Goal: Information Seeking & Learning: Learn about a topic

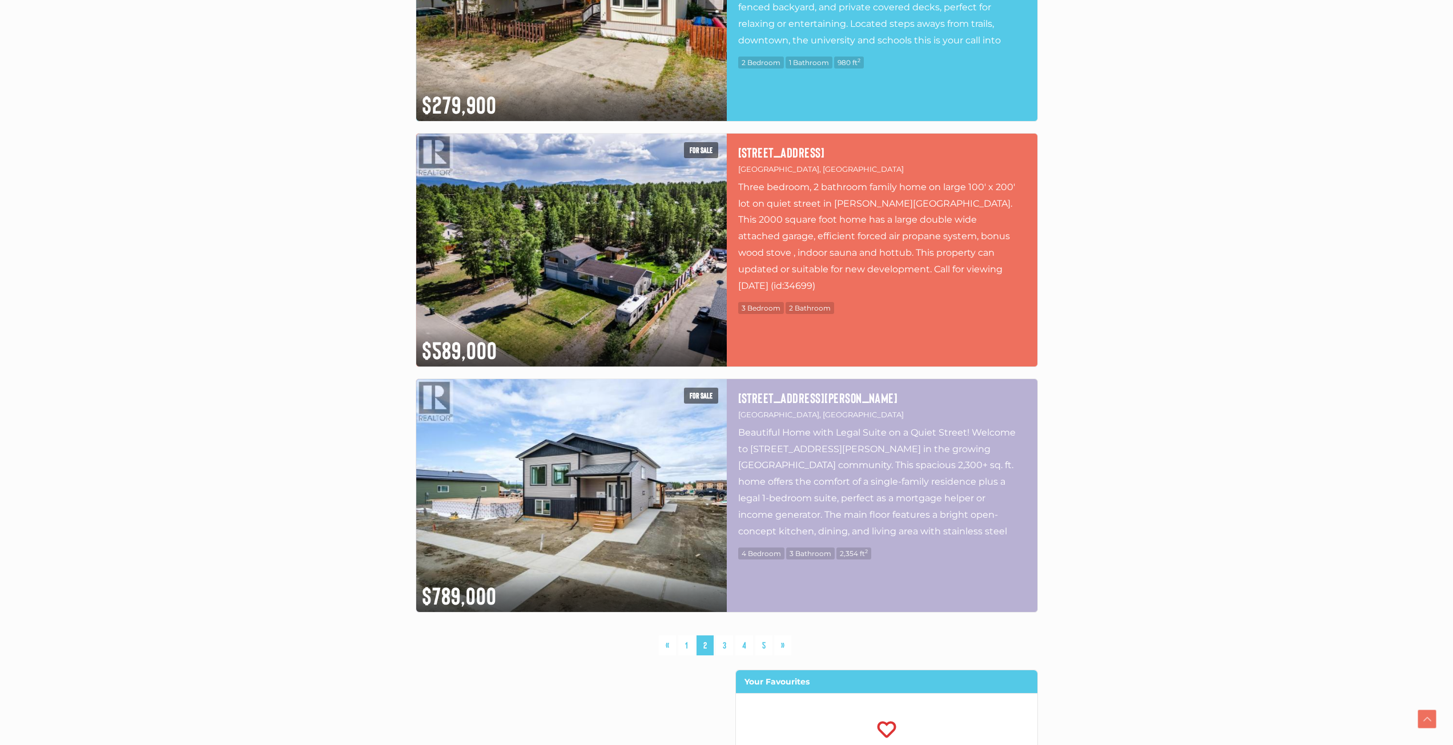
scroll to position [2797, 0]
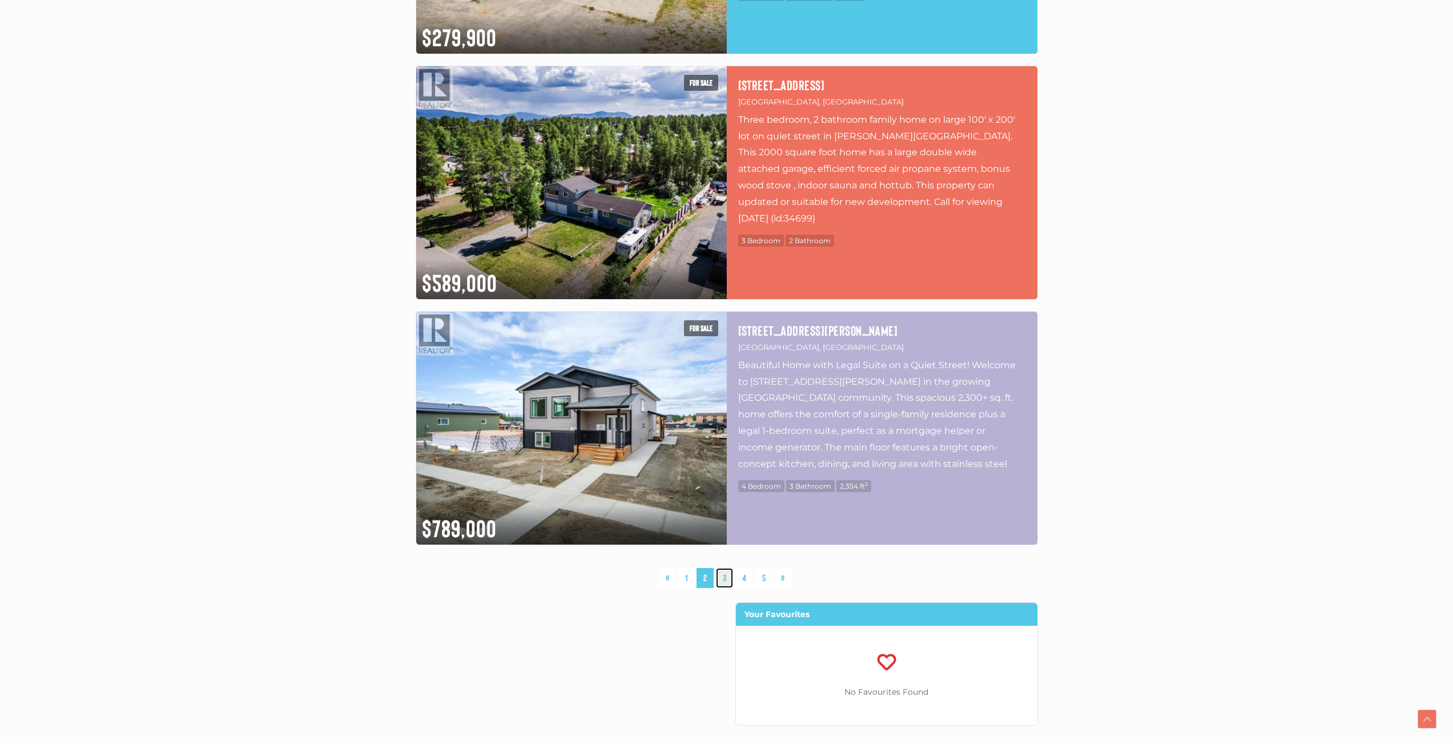
click at [721, 578] on link "3" at bounding box center [724, 578] width 17 height 20
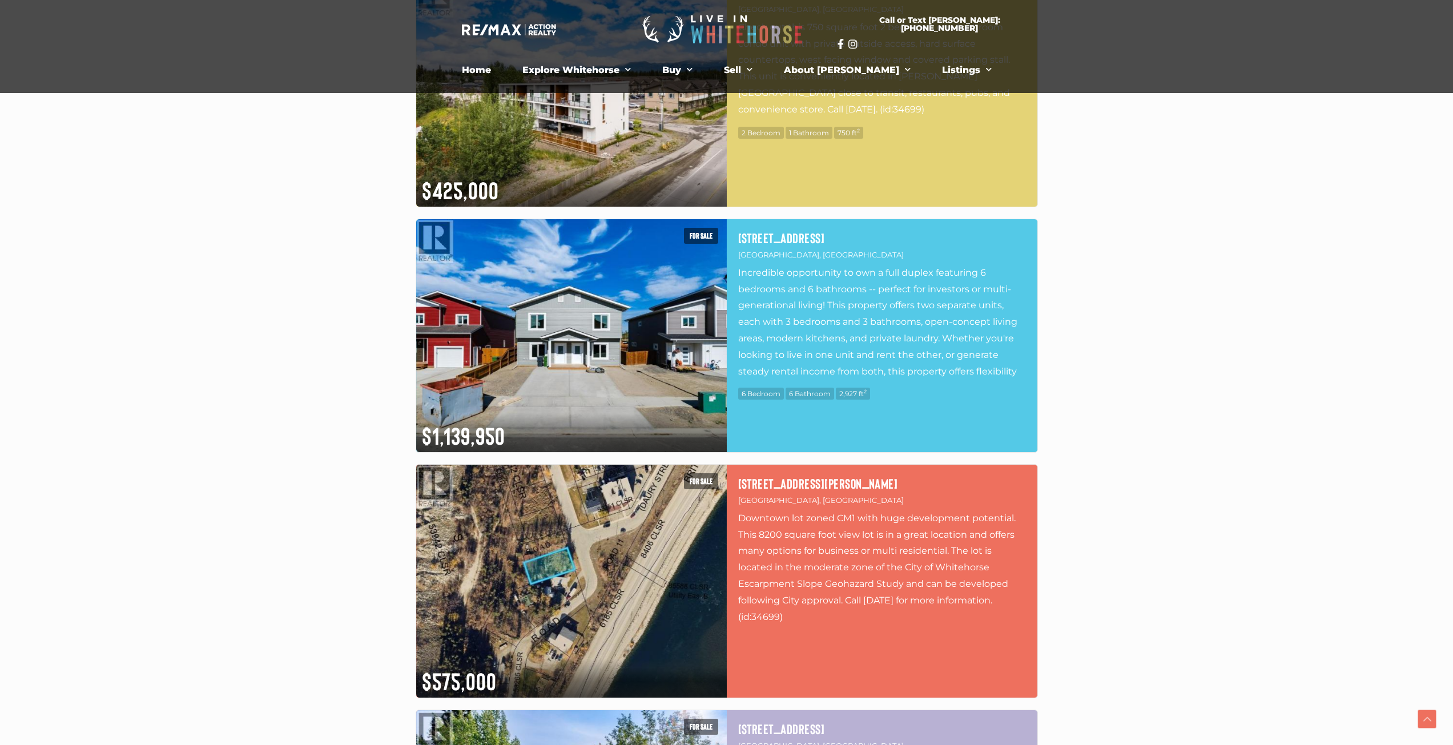
scroll to position [1, 0]
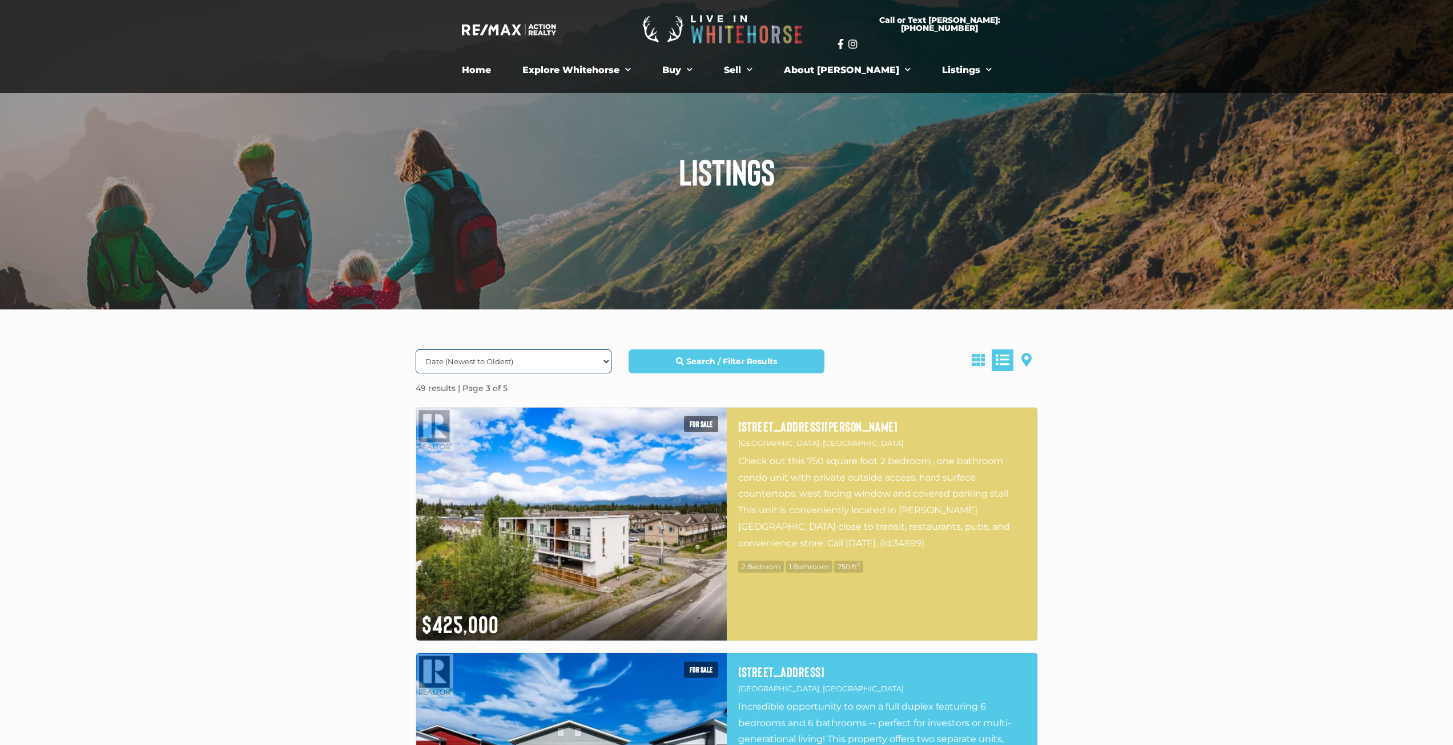
click at [572, 361] on select "Date (Newest to Oldest) Date (Oldest to Newest) Price (Highest to Lowest) Price…" at bounding box center [514, 361] width 196 height 24
select select "Price DESC, Lease DESC, property_id DESC"
click at [416, 349] on select "Date (Newest to Oldest) Date (Oldest to Newest) Price (Highest to Lowest) Price…" at bounding box center [514, 361] width 196 height 24
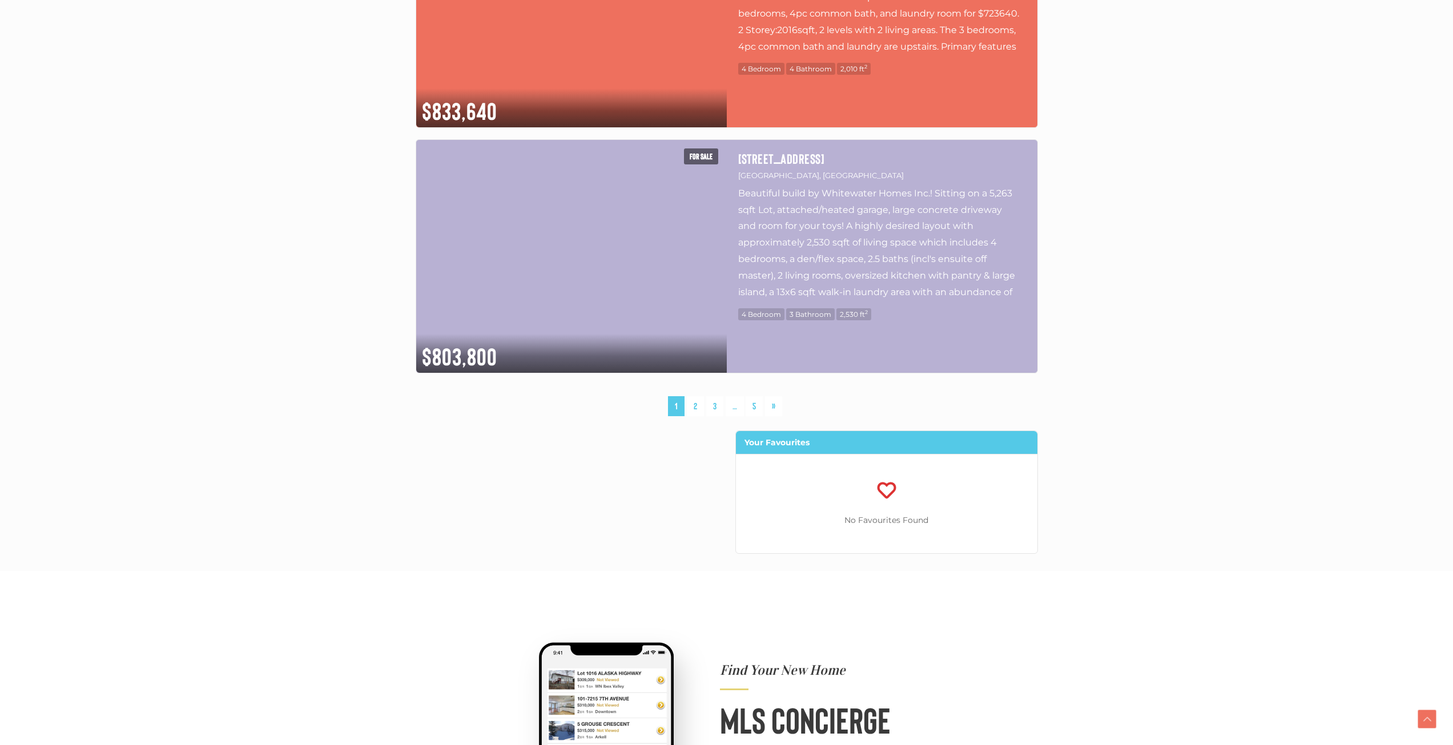
scroll to position [2969, 0]
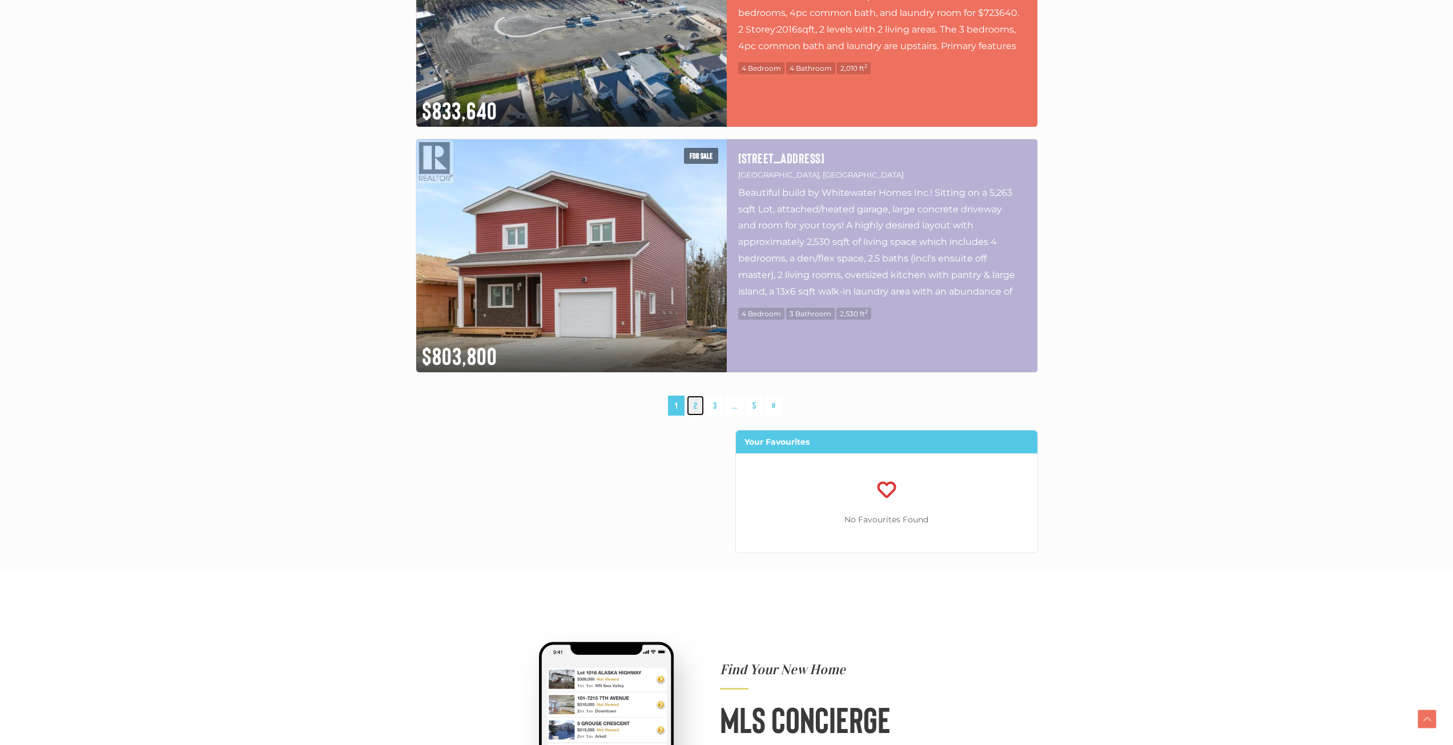
click at [694, 409] on link "2" at bounding box center [695, 406] width 17 height 20
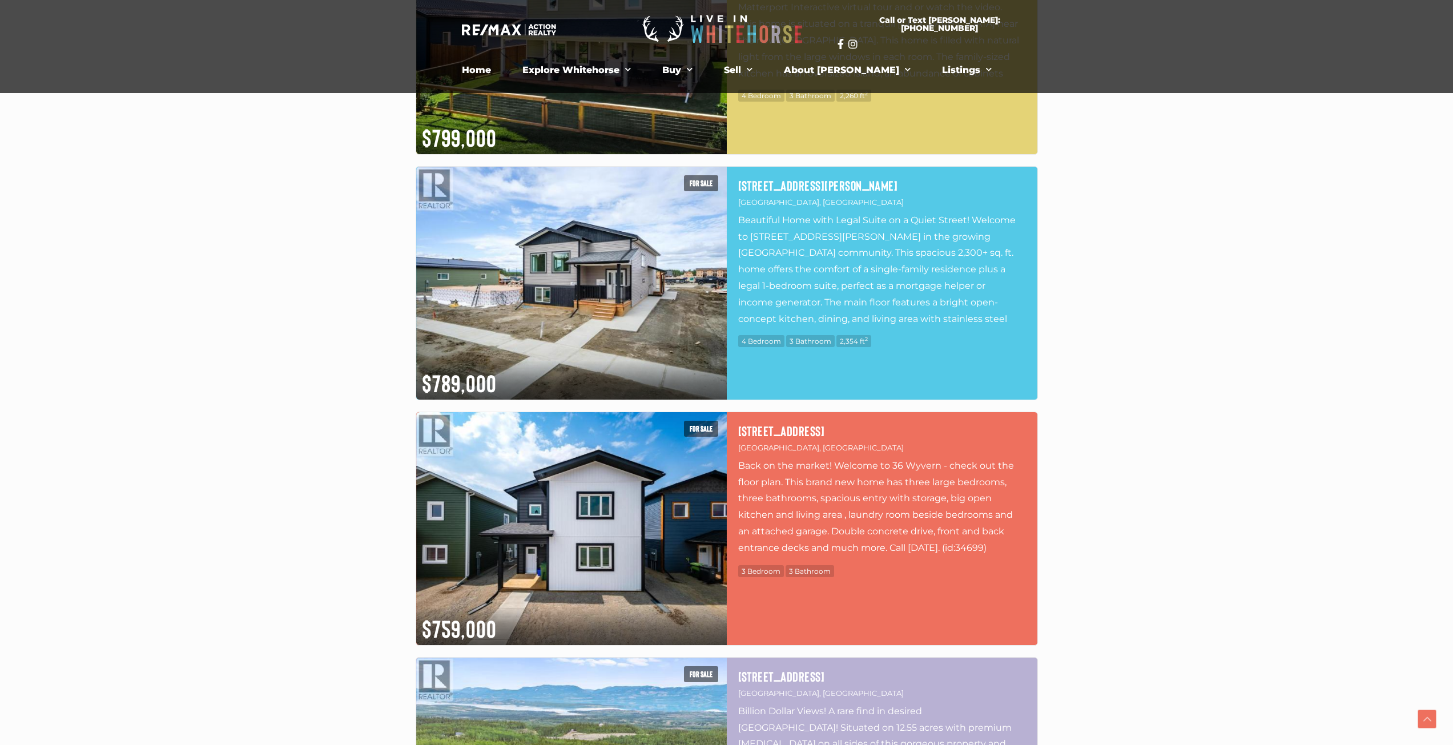
scroll to position [379, 0]
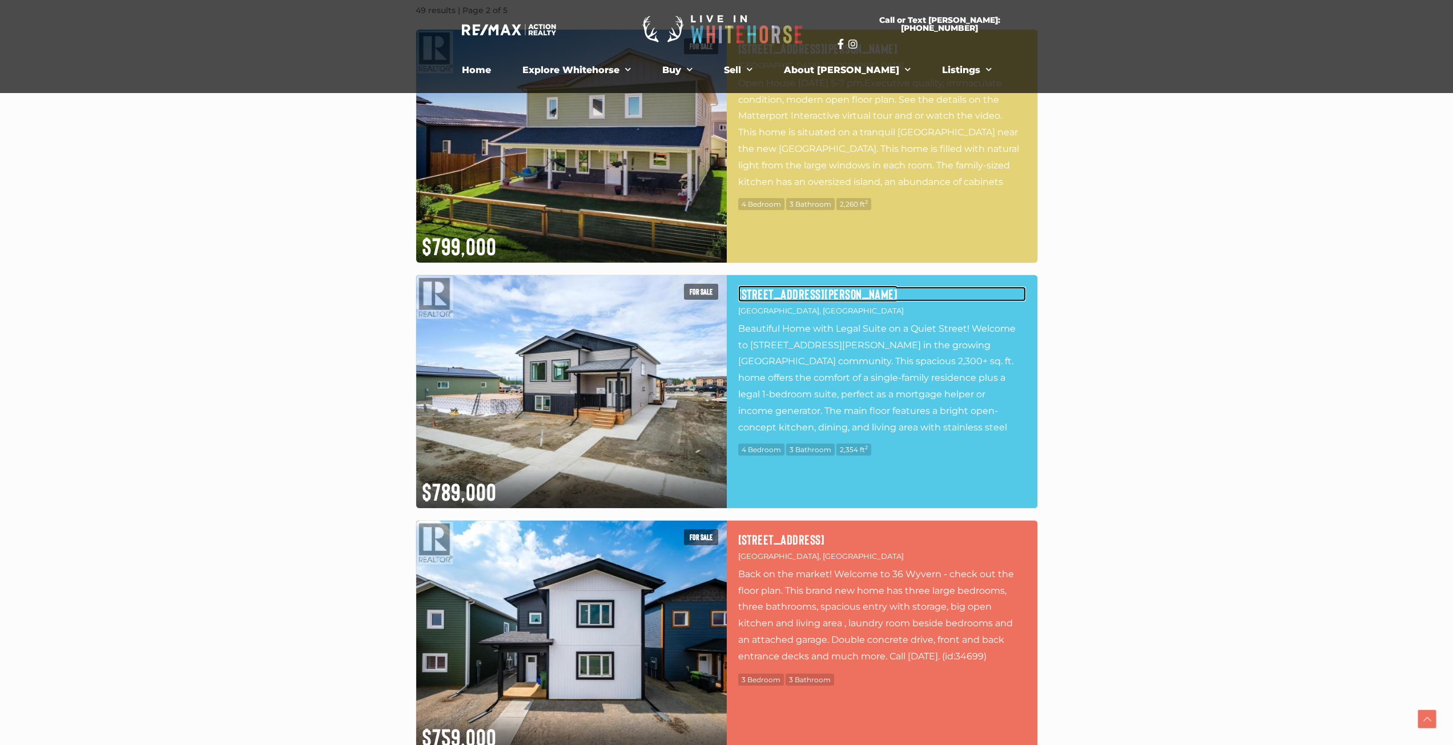
click at [781, 288] on h4 "[STREET_ADDRESS][PERSON_NAME]" at bounding box center [882, 294] width 288 height 15
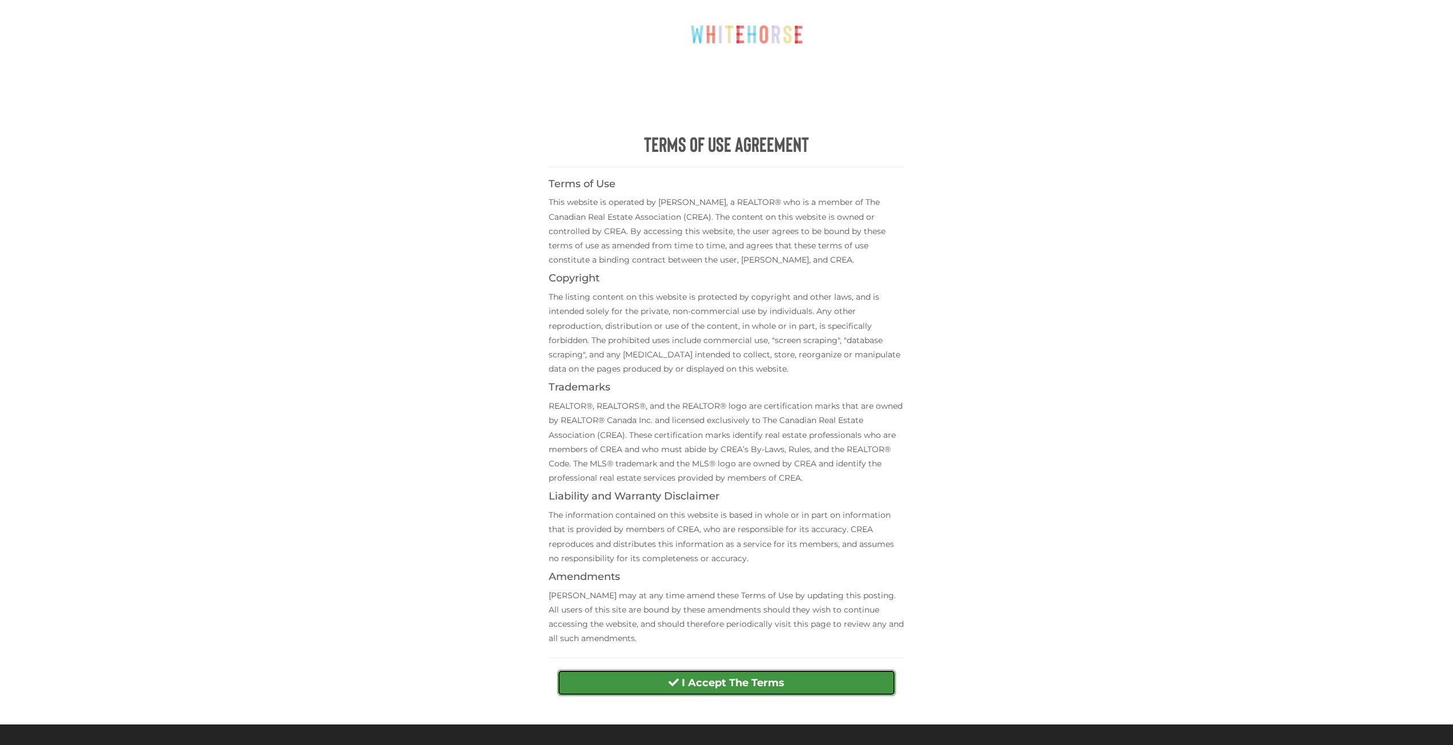
click at [774, 678] on strong "I Accept The Terms" at bounding box center [732, 682] width 103 height 13
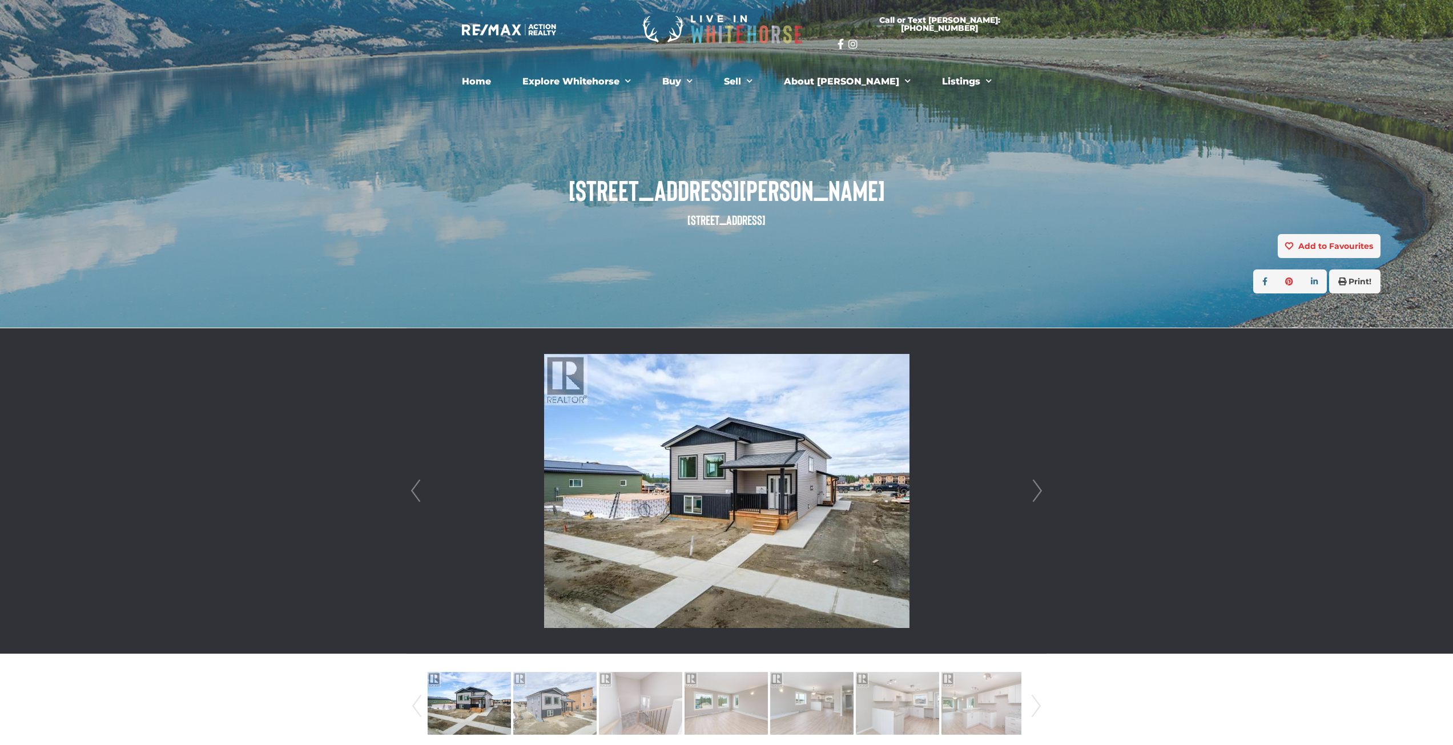
click at [761, 456] on img at bounding box center [726, 491] width 365 height 274
click at [801, 558] on img at bounding box center [726, 491] width 365 height 274
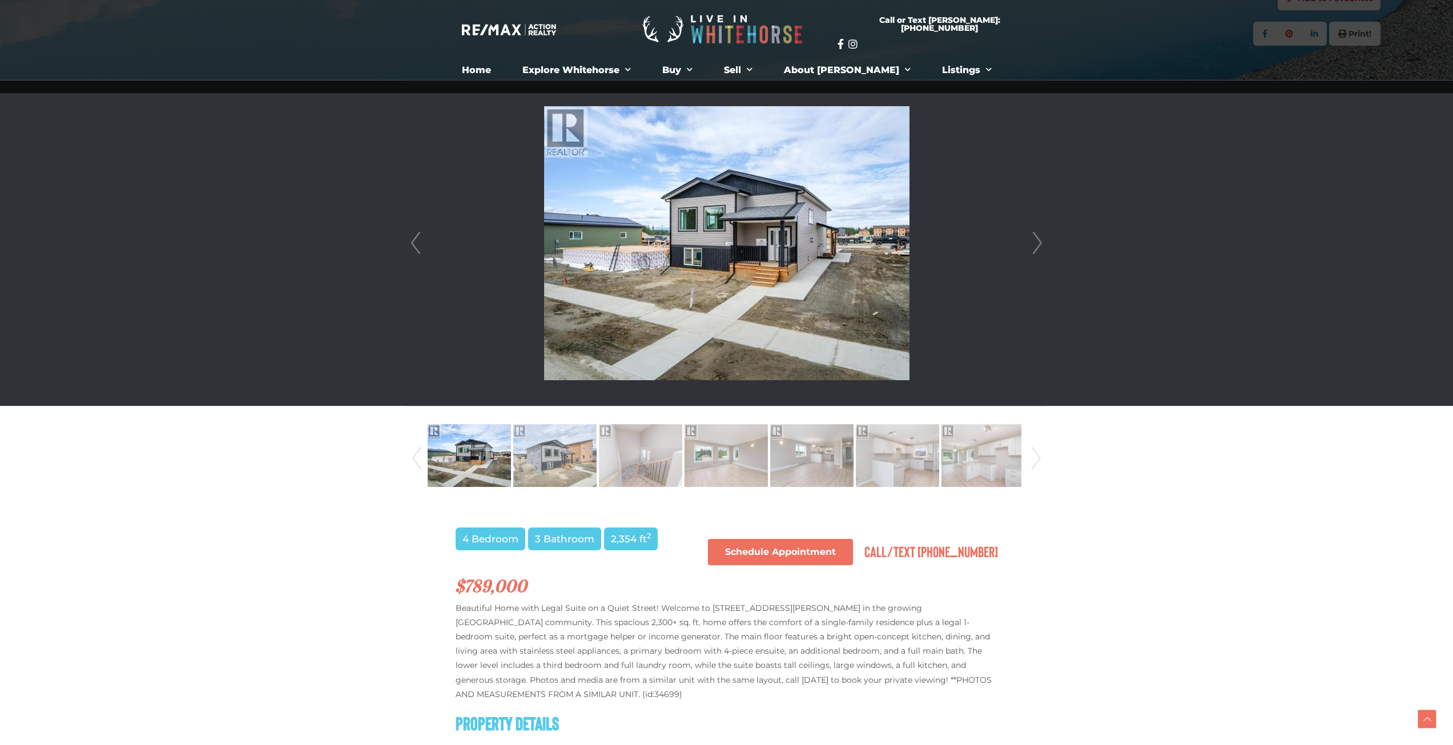
scroll to position [228, 0]
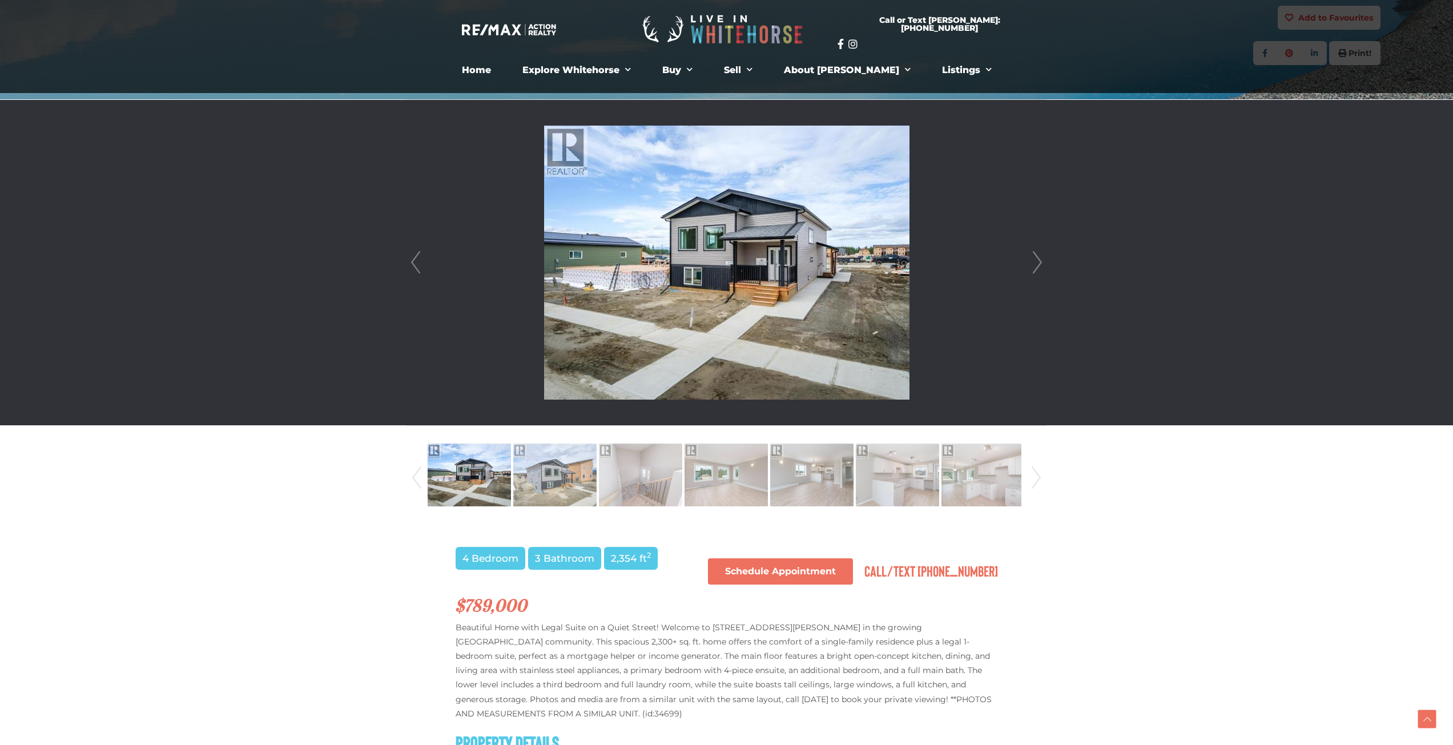
click at [1039, 261] on link "Next" at bounding box center [1036, 262] width 17 height 325
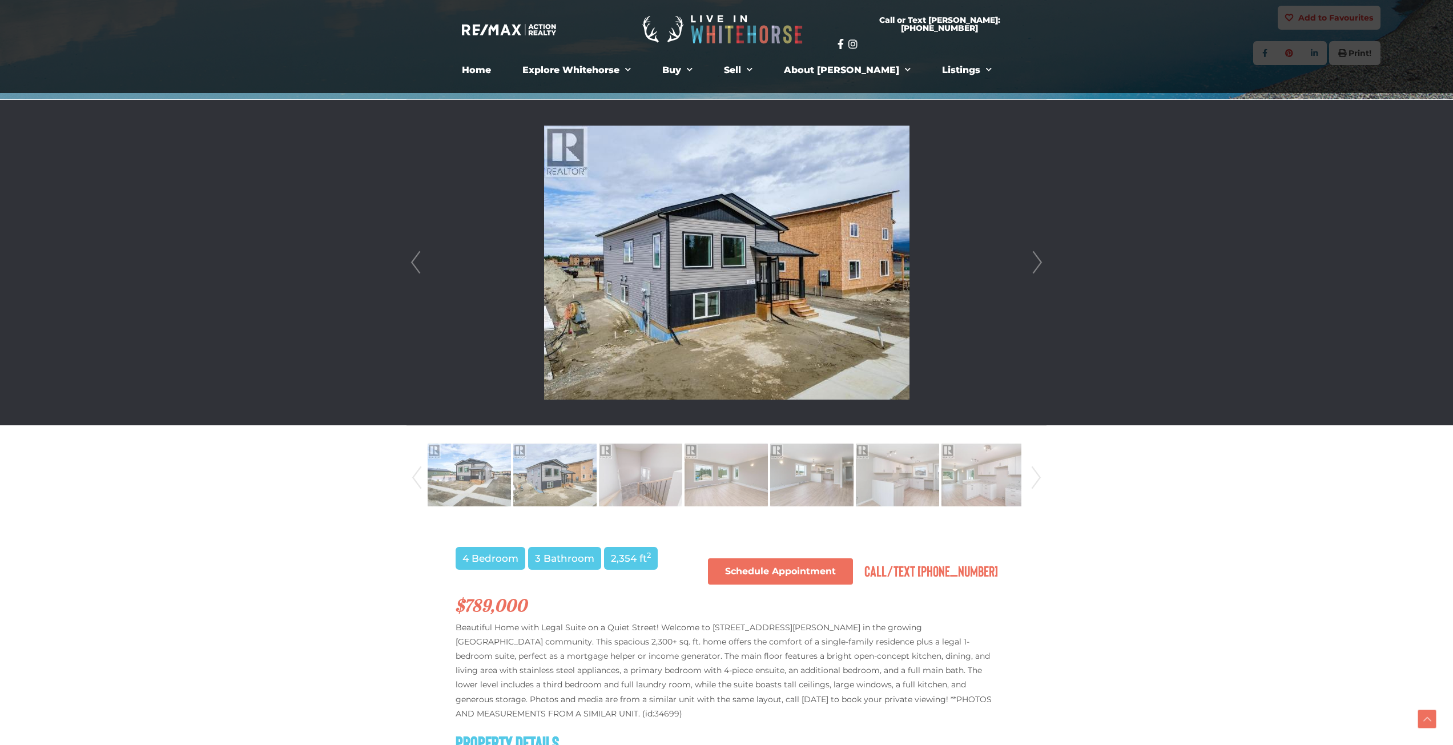
click at [1039, 261] on link "Next" at bounding box center [1036, 262] width 17 height 325
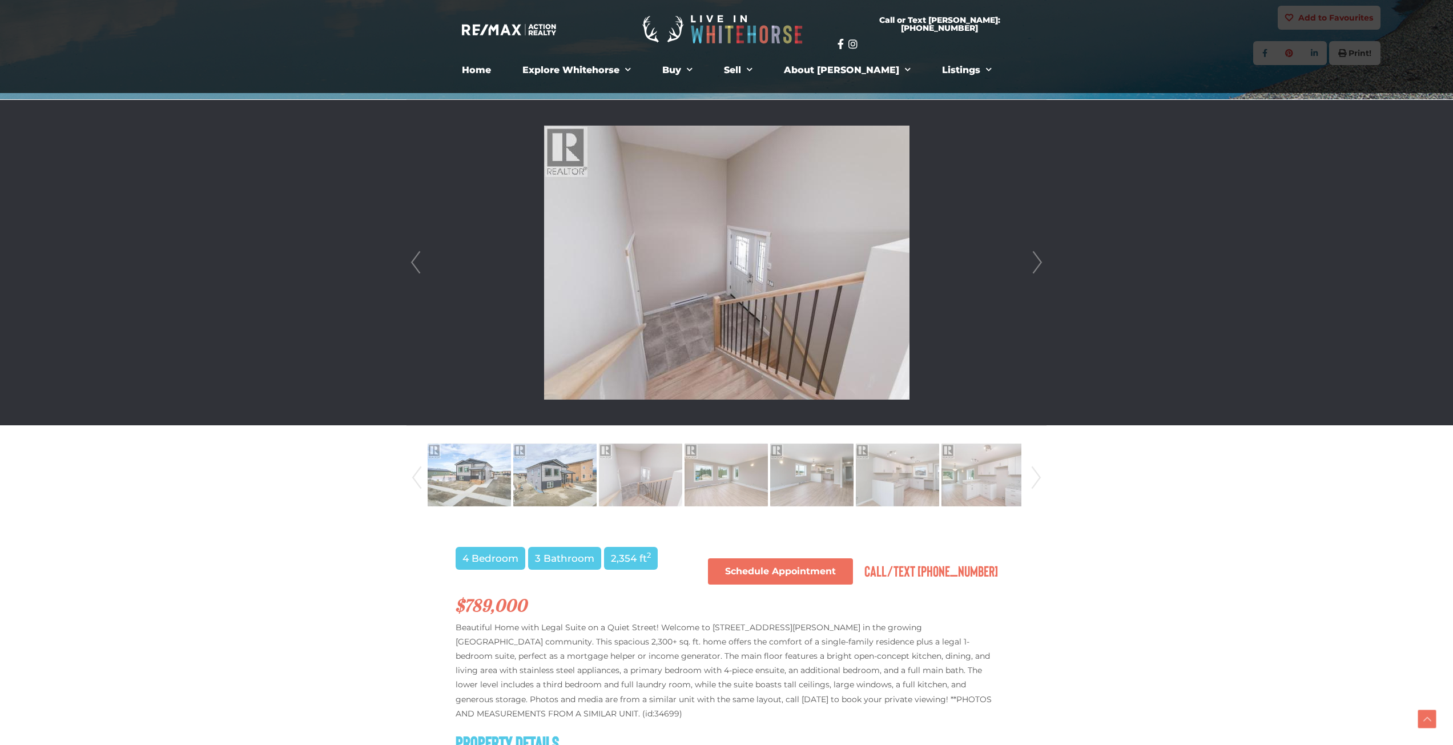
click at [1039, 261] on link "Next" at bounding box center [1036, 262] width 17 height 325
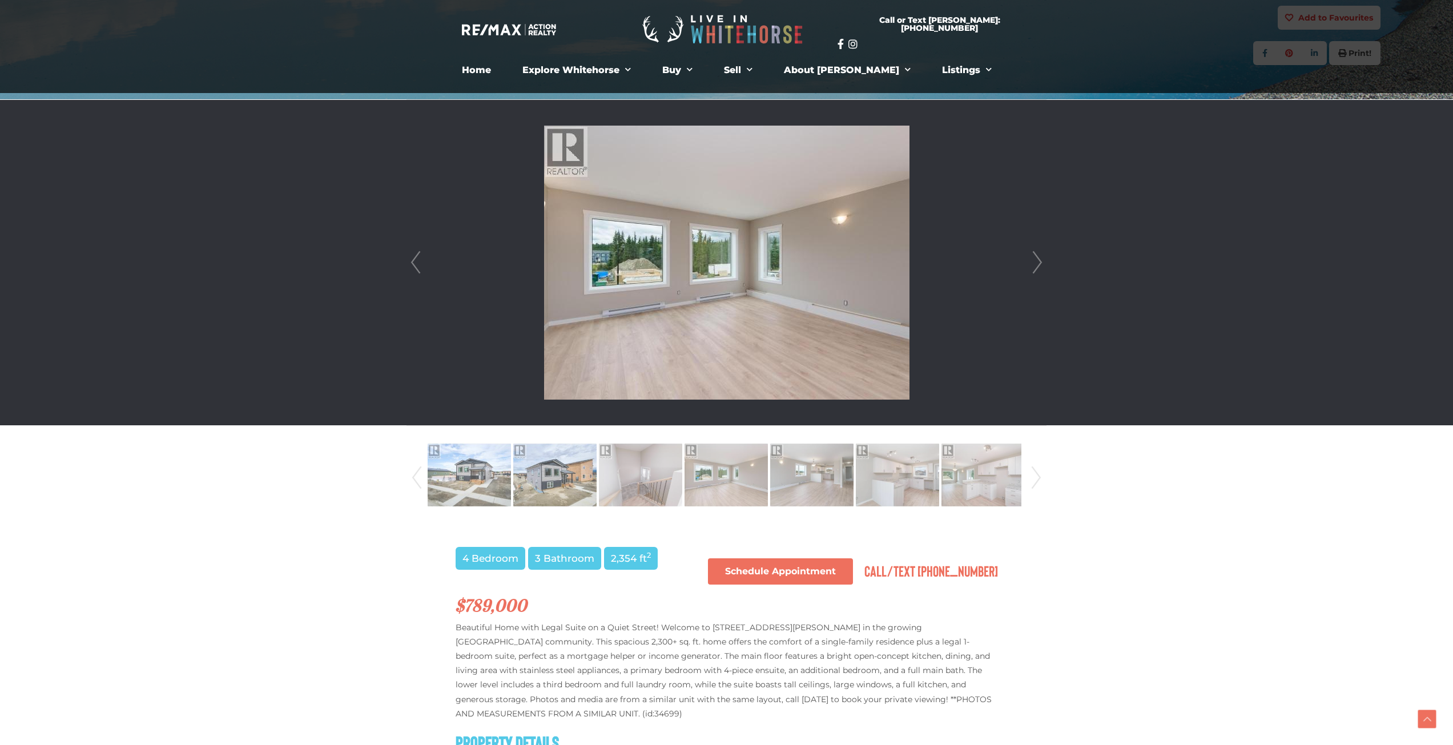
click at [1039, 261] on link "Next" at bounding box center [1036, 262] width 17 height 325
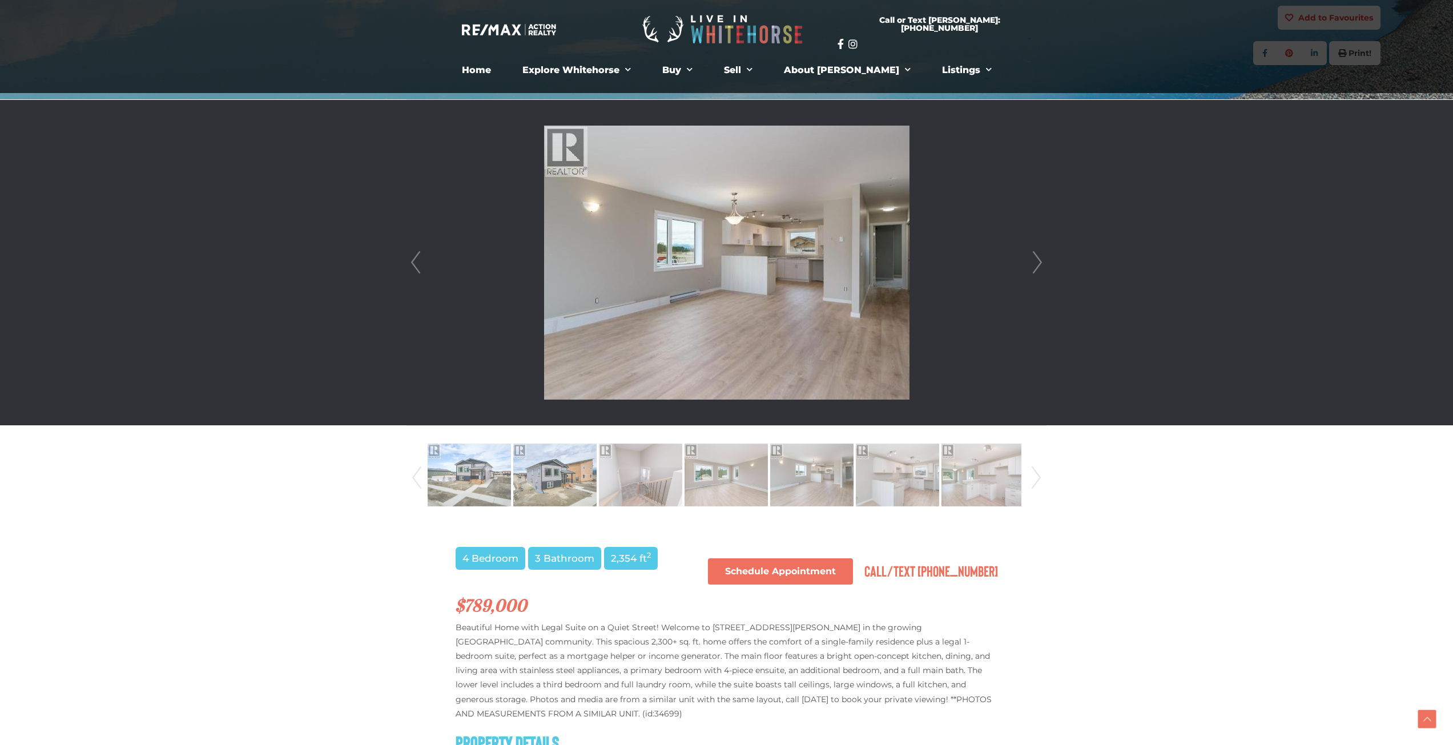
click at [1039, 261] on link "Next" at bounding box center [1036, 262] width 17 height 325
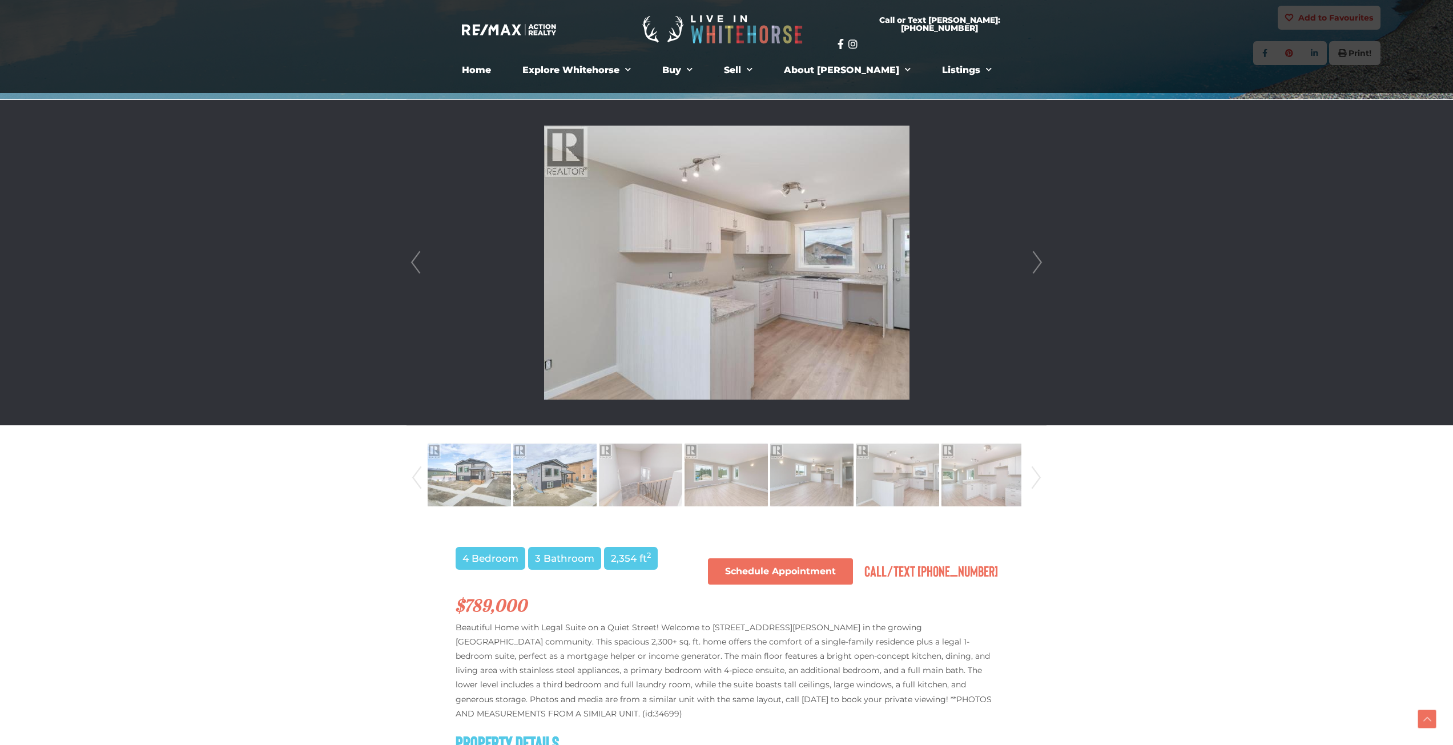
click at [1039, 261] on link "Next" at bounding box center [1036, 262] width 17 height 325
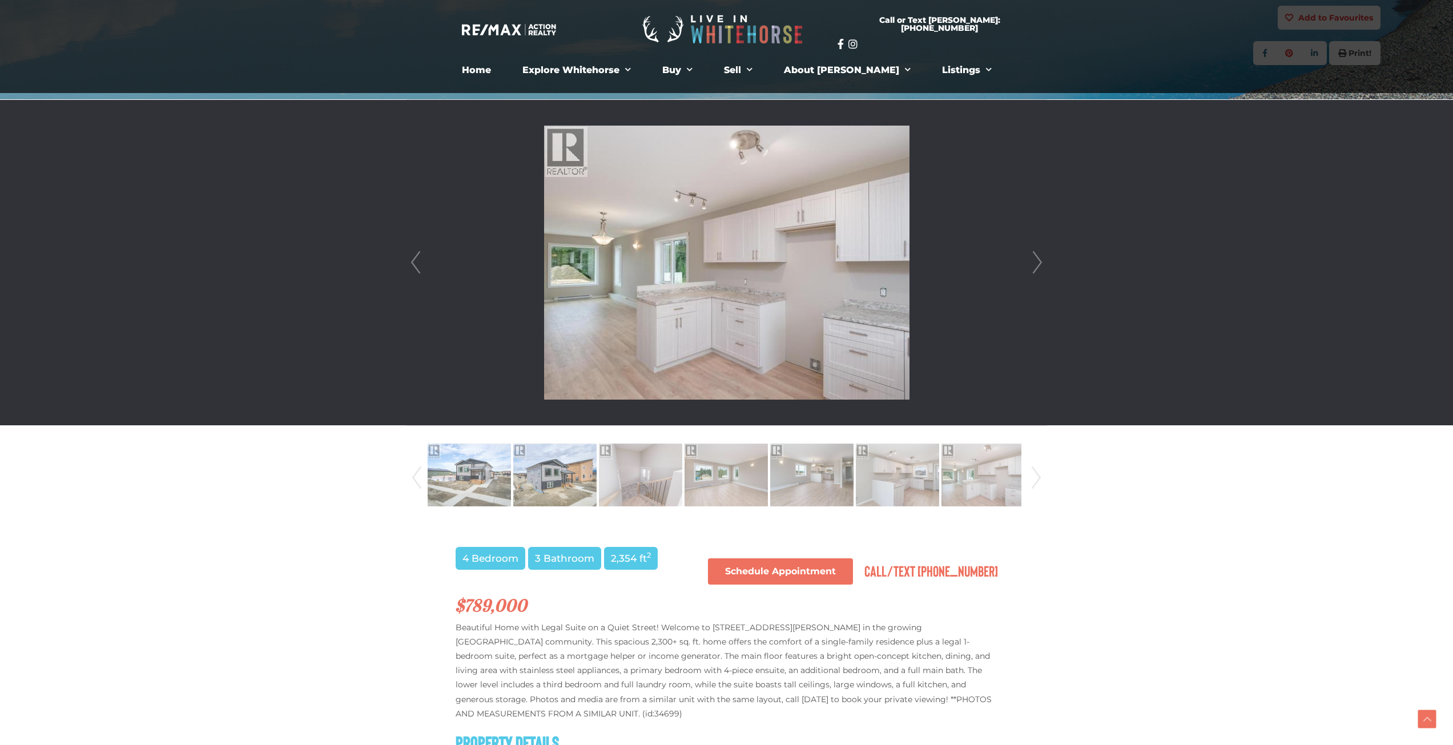
click at [1039, 261] on link "Next" at bounding box center [1036, 262] width 17 height 325
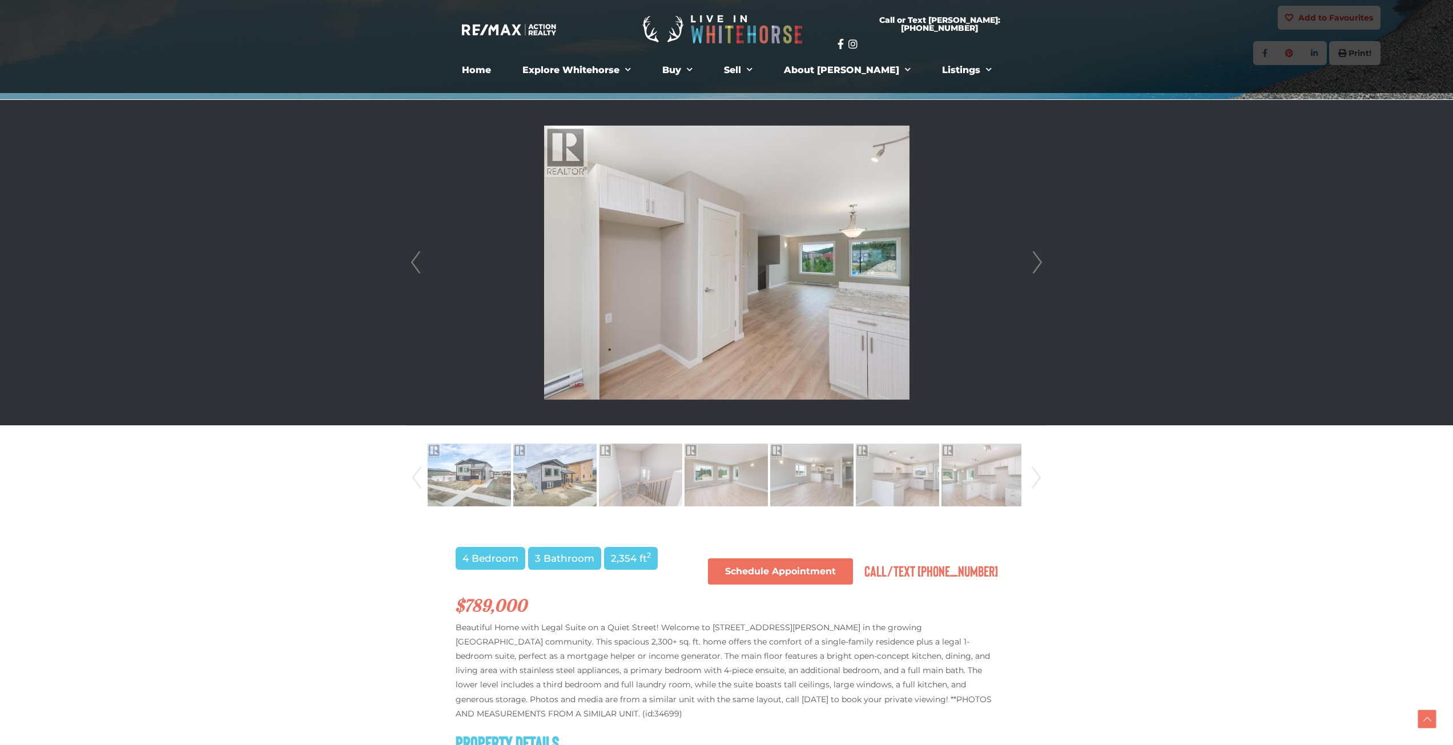
click at [1039, 261] on link "Next" at bounding box center [1036, 262] width 17 height 325
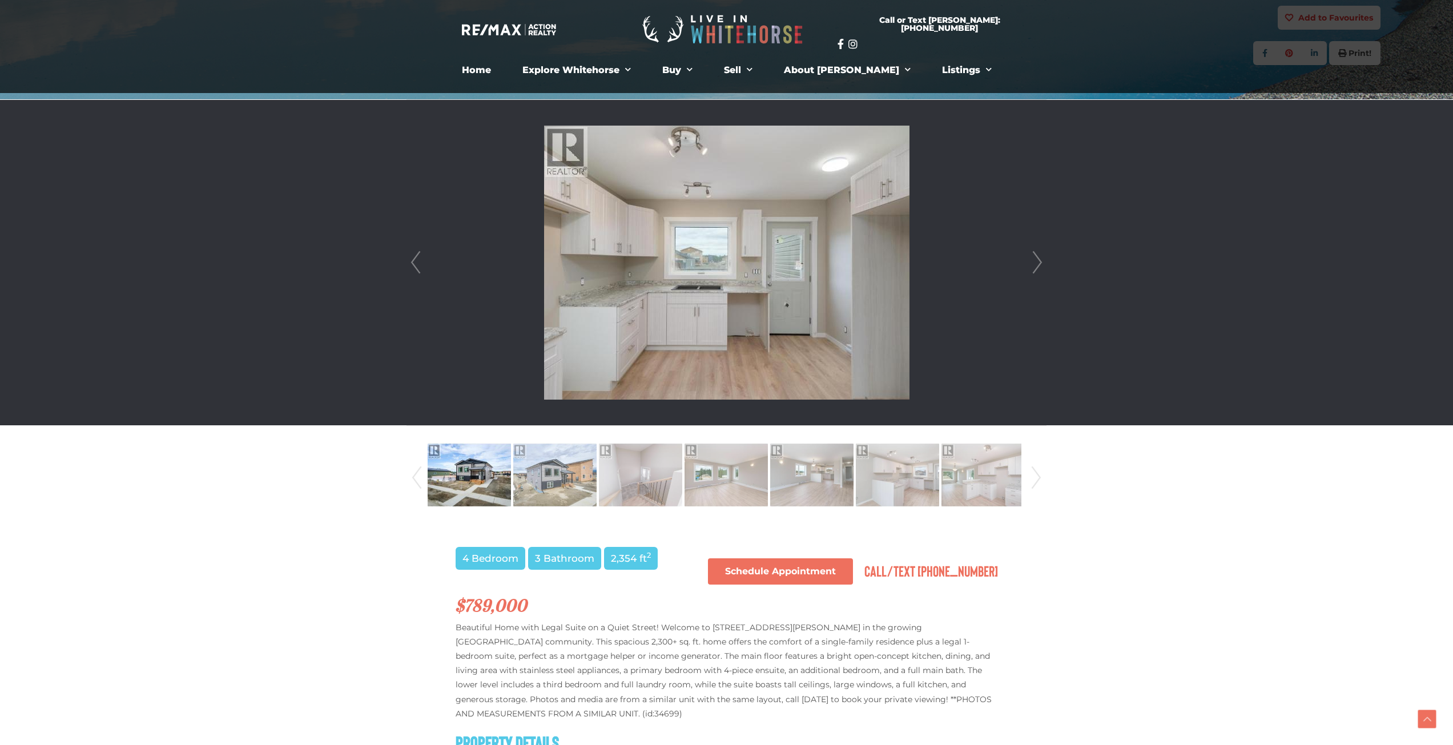
click at [1039, 261] on link "Next" at bounding box center [1036, 262] width 17 height 325
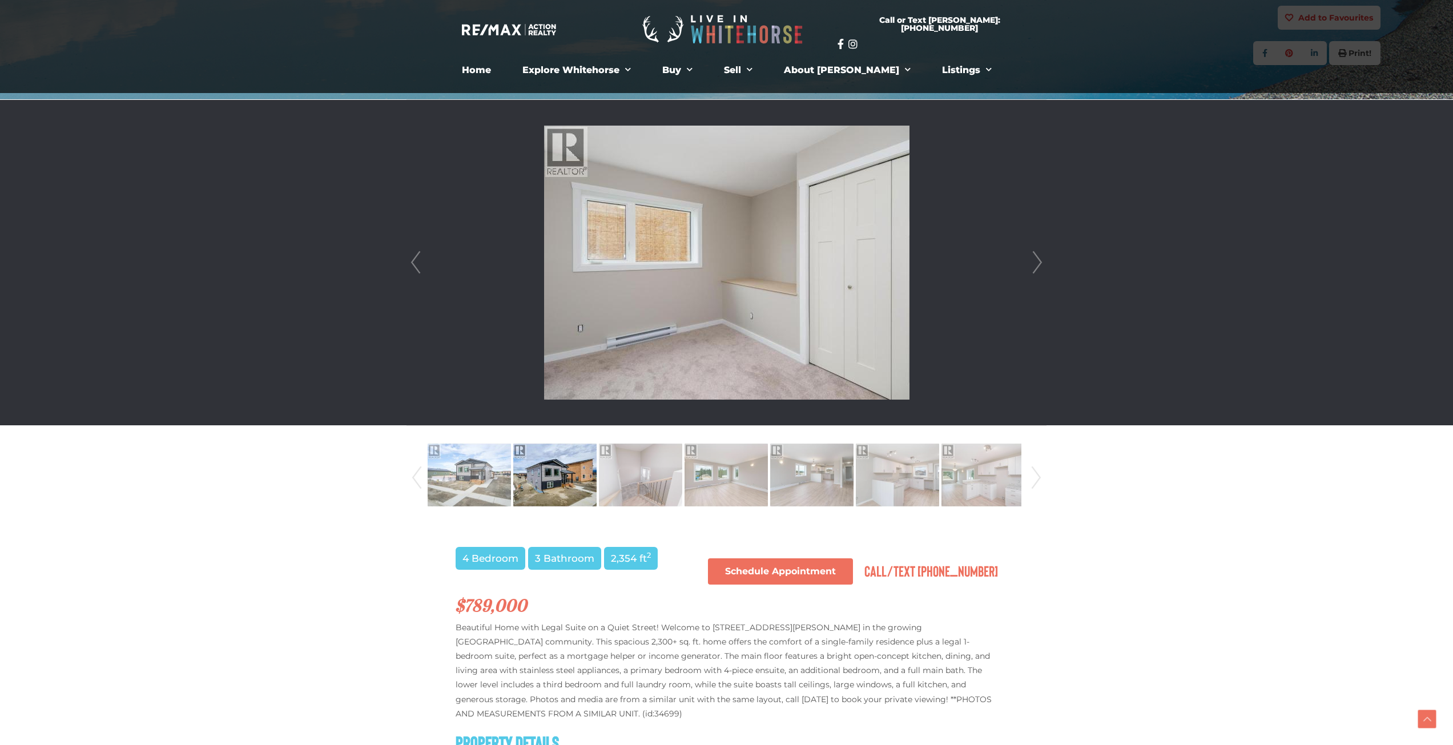
click at [1039, 261] on link "Next" at bounding box center [1036, 262] width 17 height 325
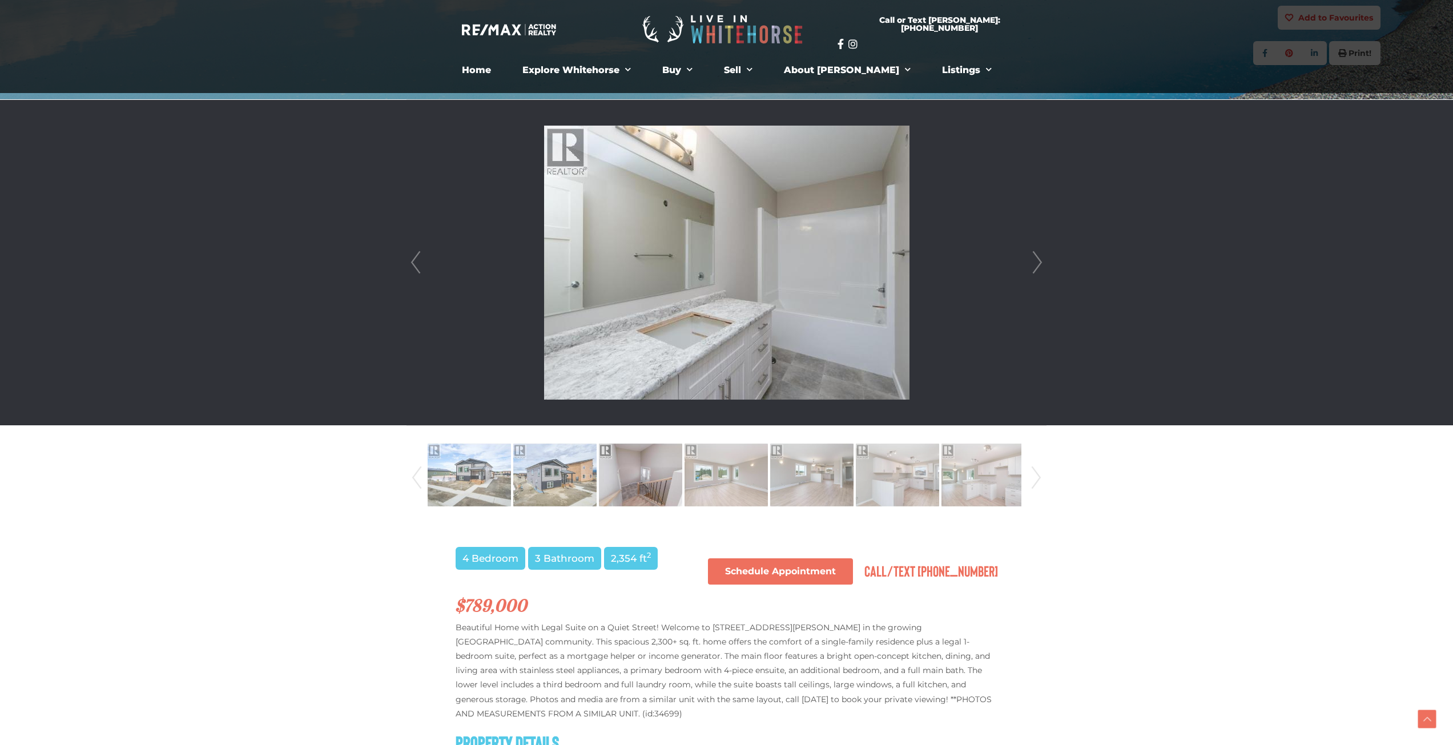
click at [1039, 261] on link "Next" at bounding box center [1036, 262] width 17 height 325
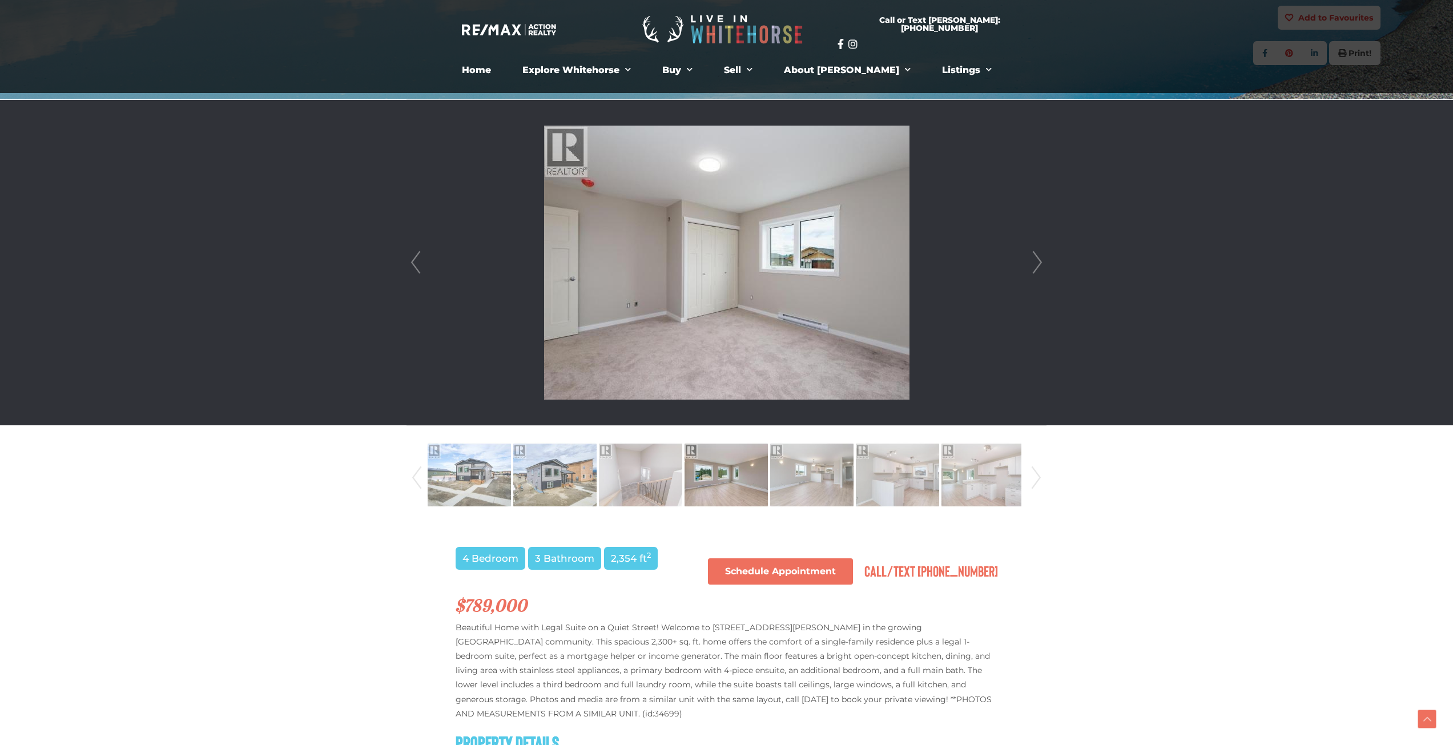
click at [1039, 261] on link "Next" at bounding box center [1036, 262] width 17 height 325
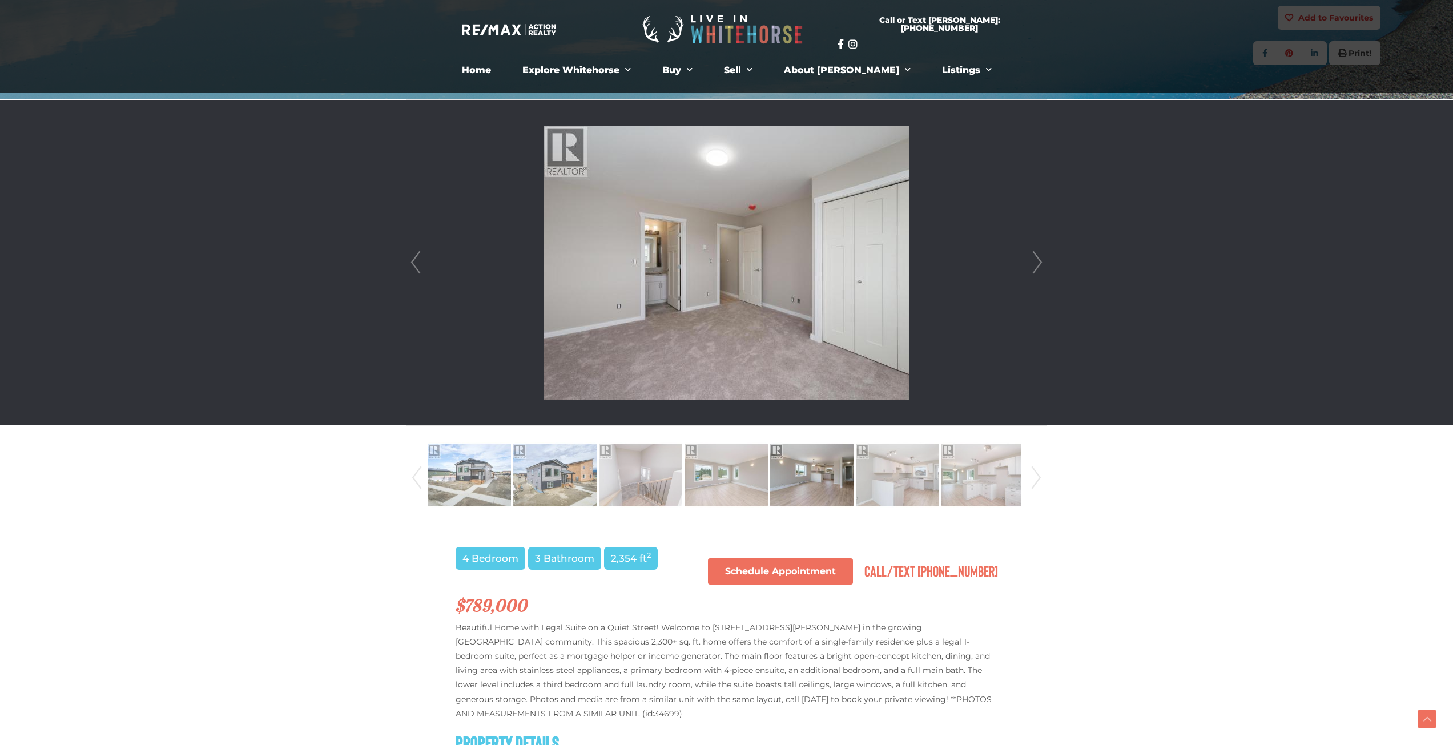
click at [1039, 261] on link "Next" at bounding box center [1036, 262] width 17 height 325
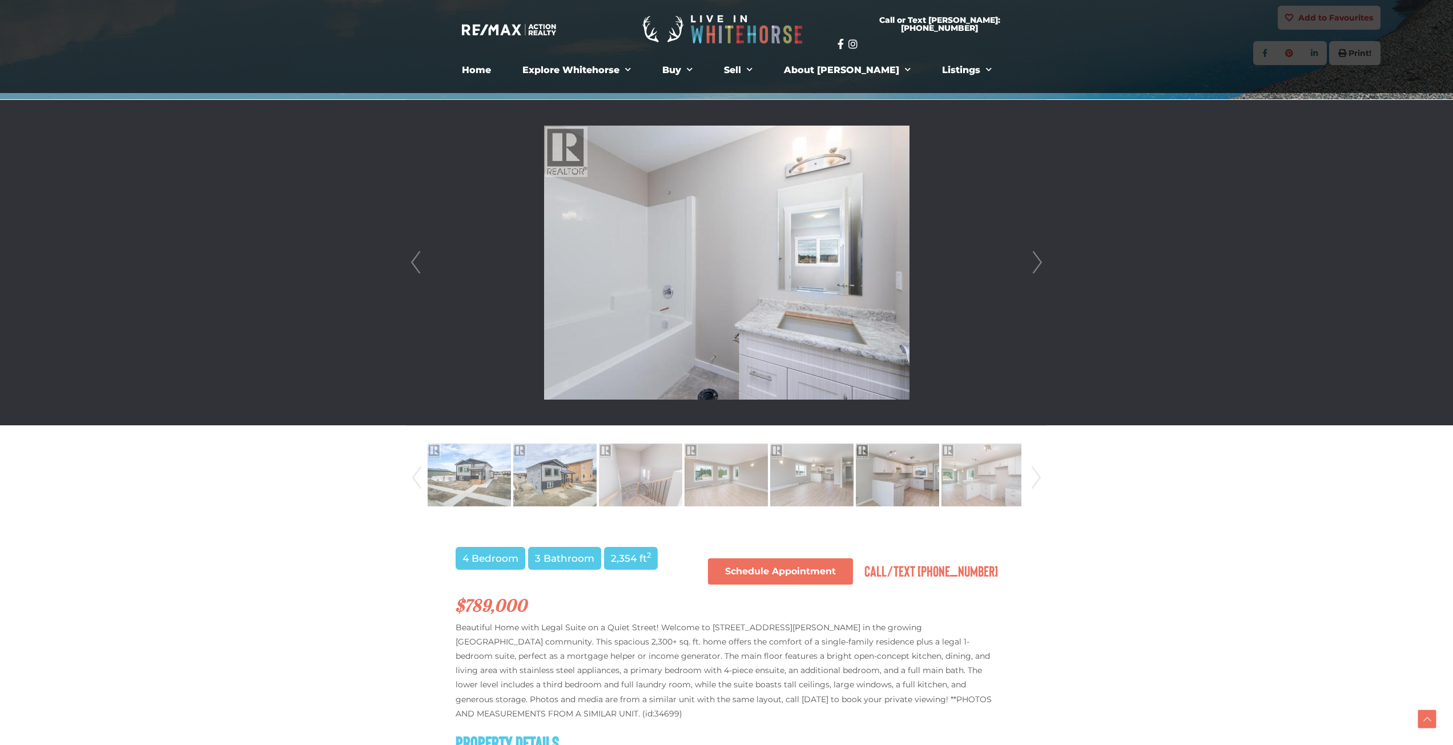
click at [1039, 261] on link "Next" at bounding box center [1036, 262] width 17 height 325
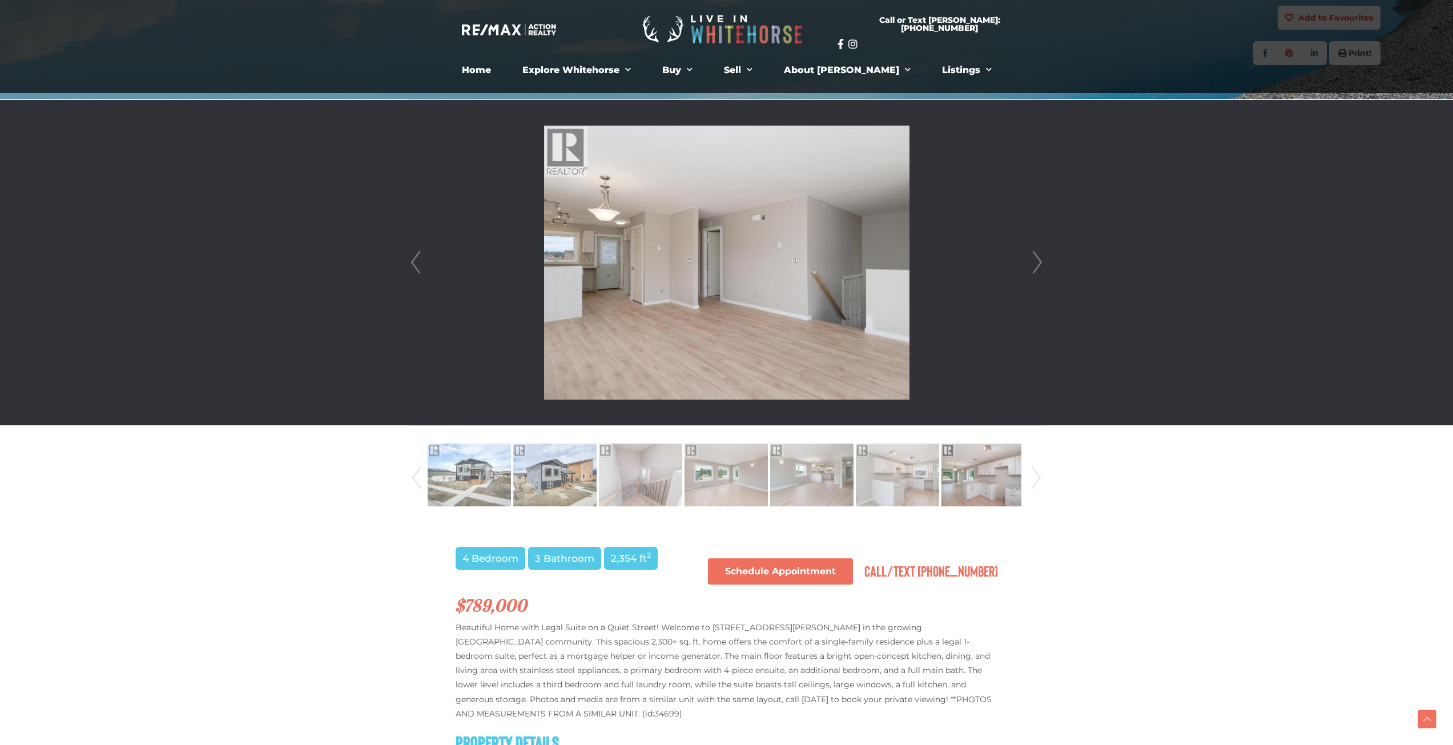
click at [1039, 261] on link "Next" at bounding box center [1036, 262] width 17 height 325
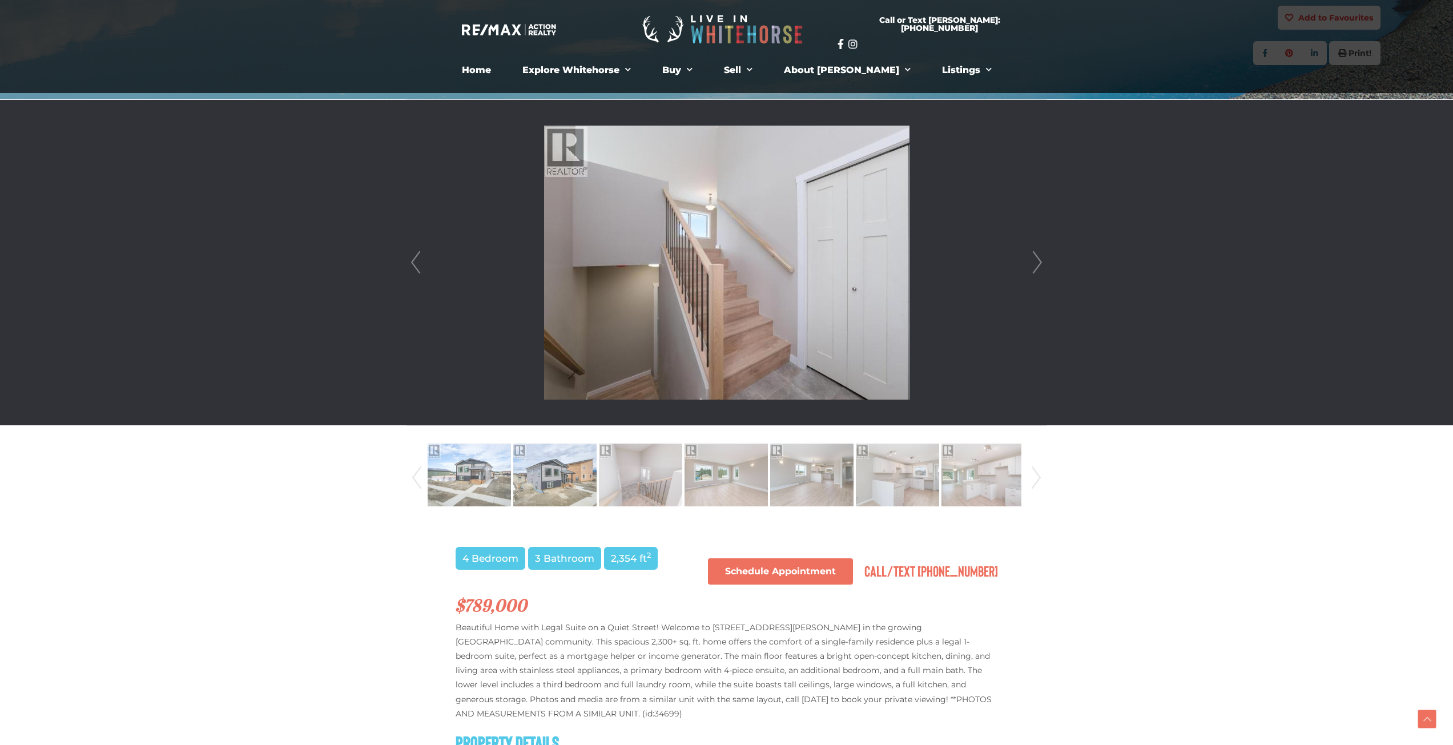
click at [1039, 261] on link "Next" at bounding box center [1036, 262] width 17 height 325
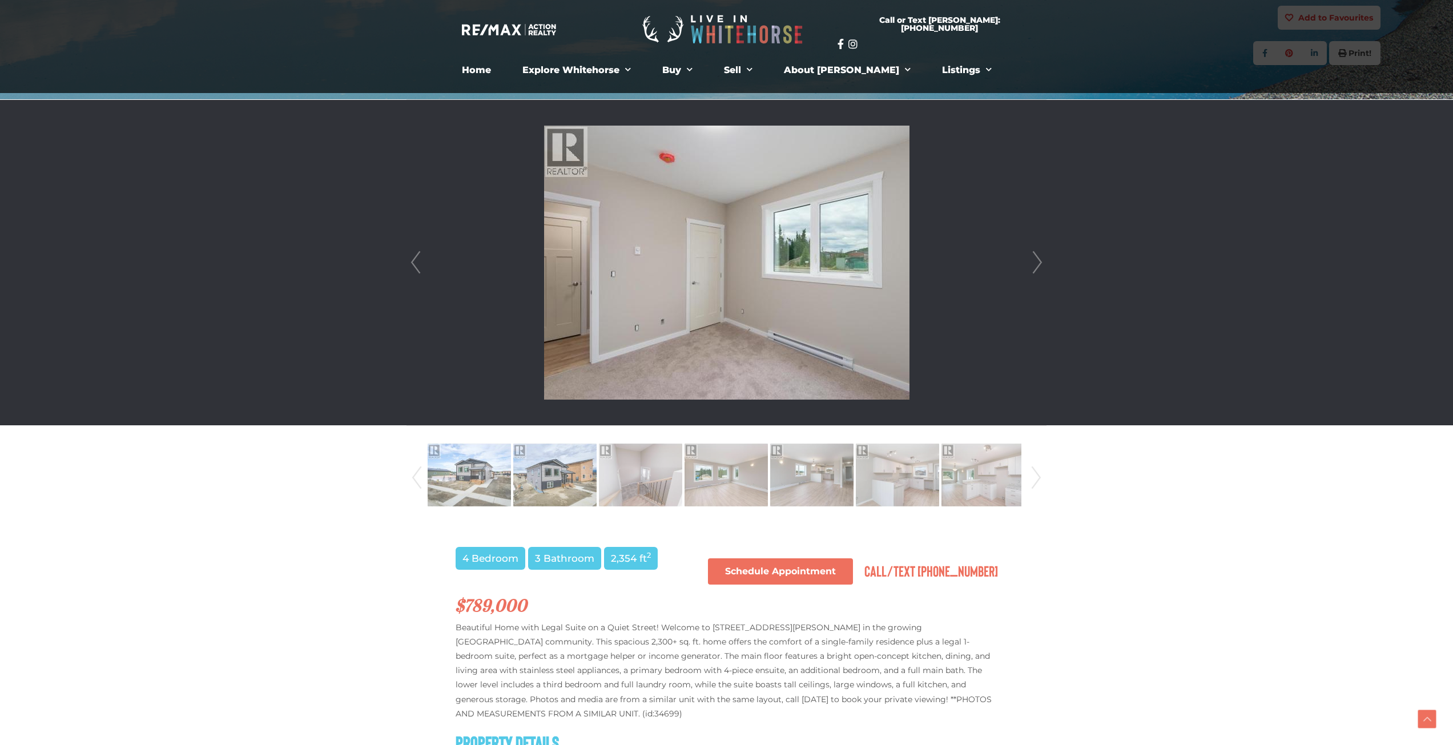
click at [1039, 261] on link "Next" at bounding box center [1036, 262] width 17 height 325
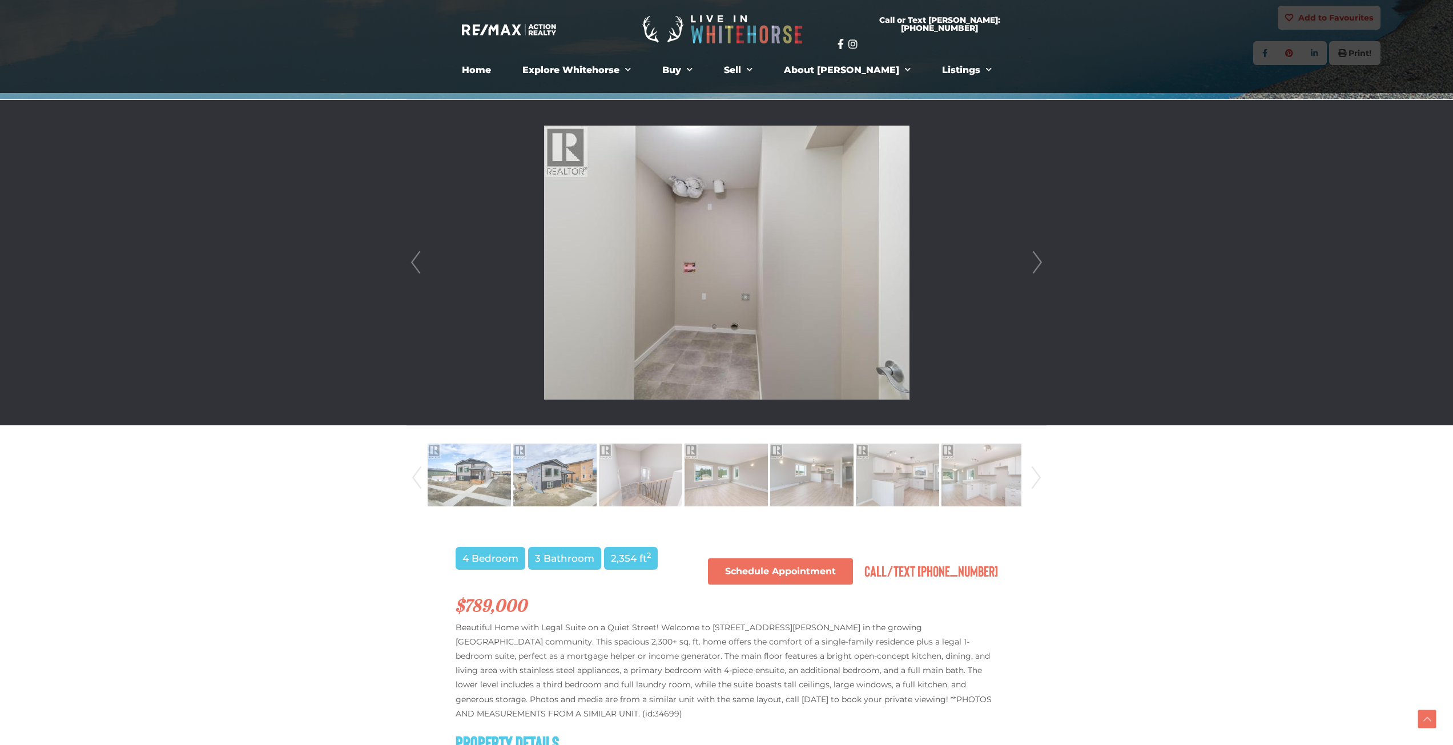
click at [1039, 261] on link "Next" at bounding box center [1036, 262] width 17 height 325
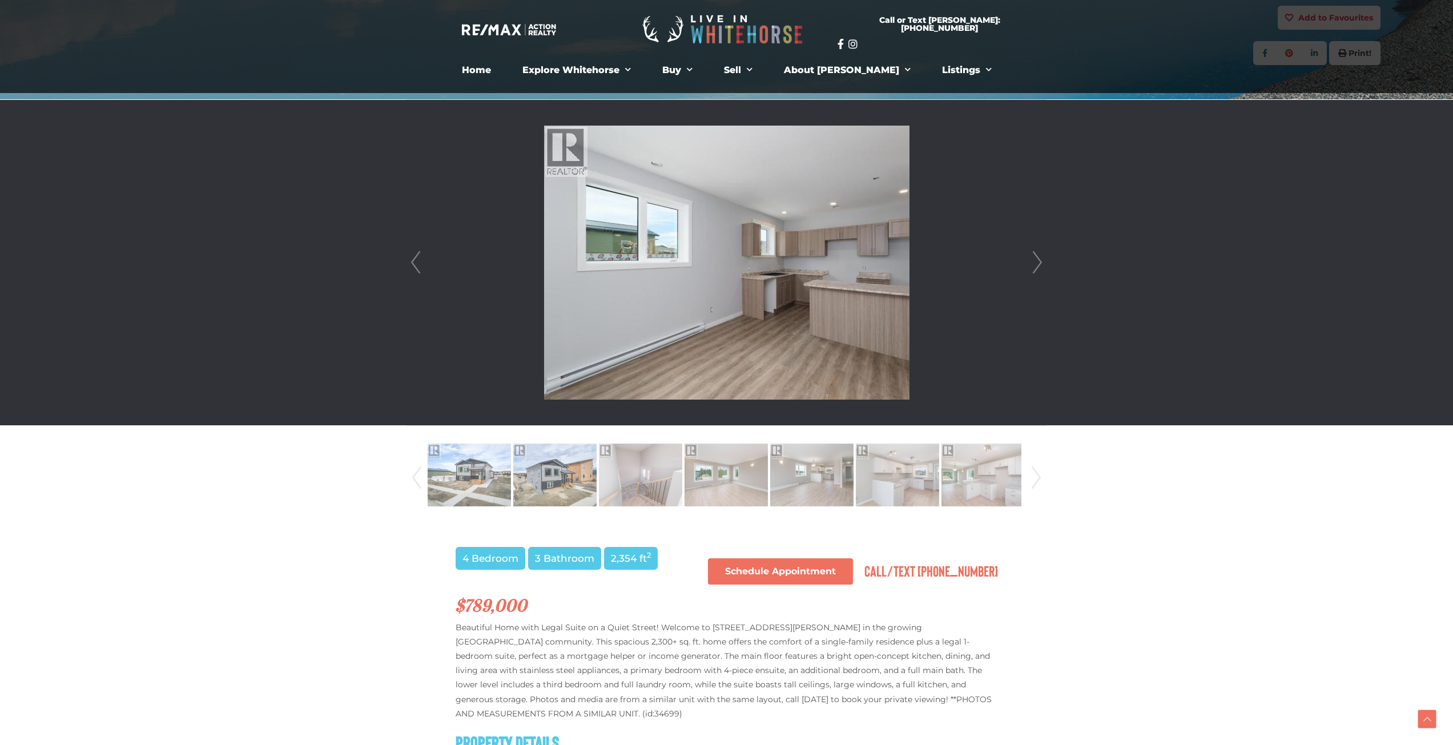
click at [1039, 261] on link "Next" at bounding box center [1036, 262] width 17 height 325
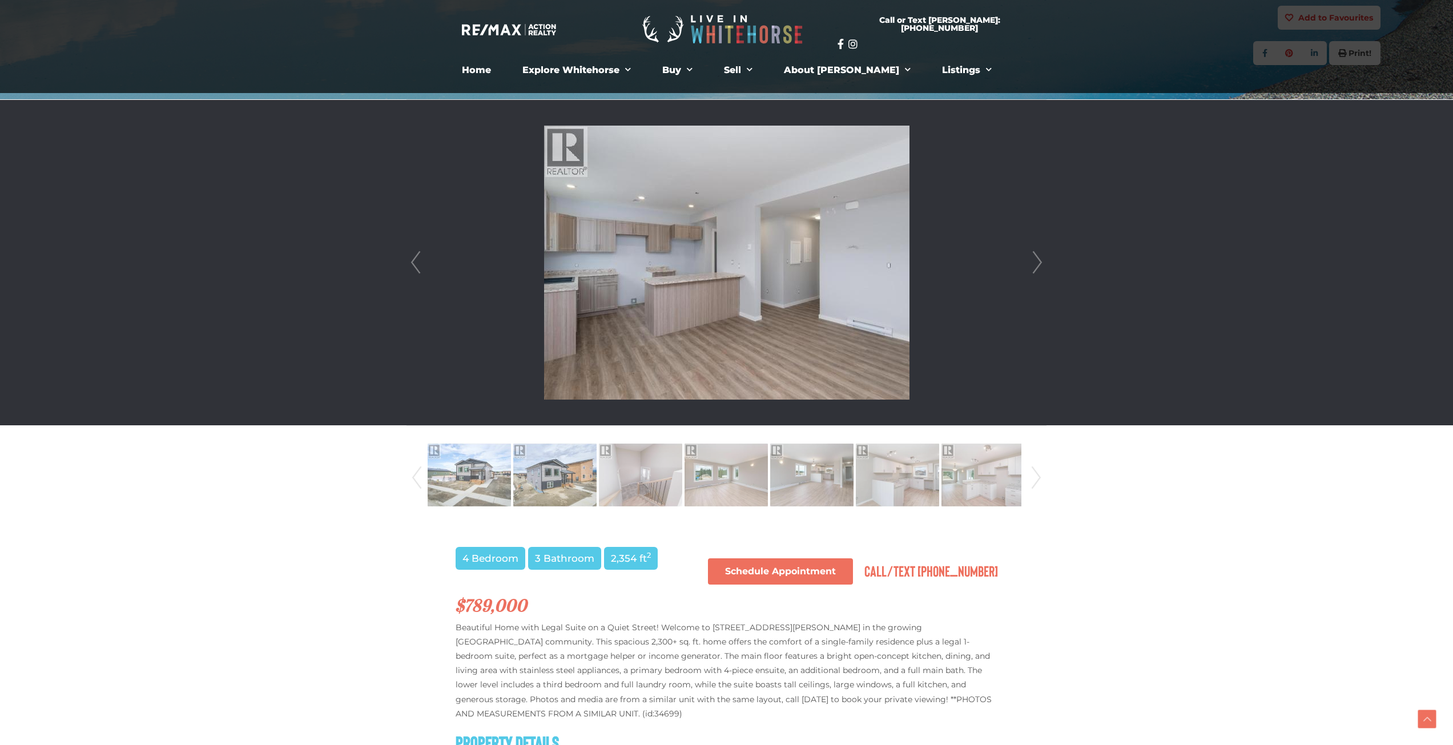
click at [1039, 261] on link "Next" at bounding box center [1036, 262] width 17 height 325
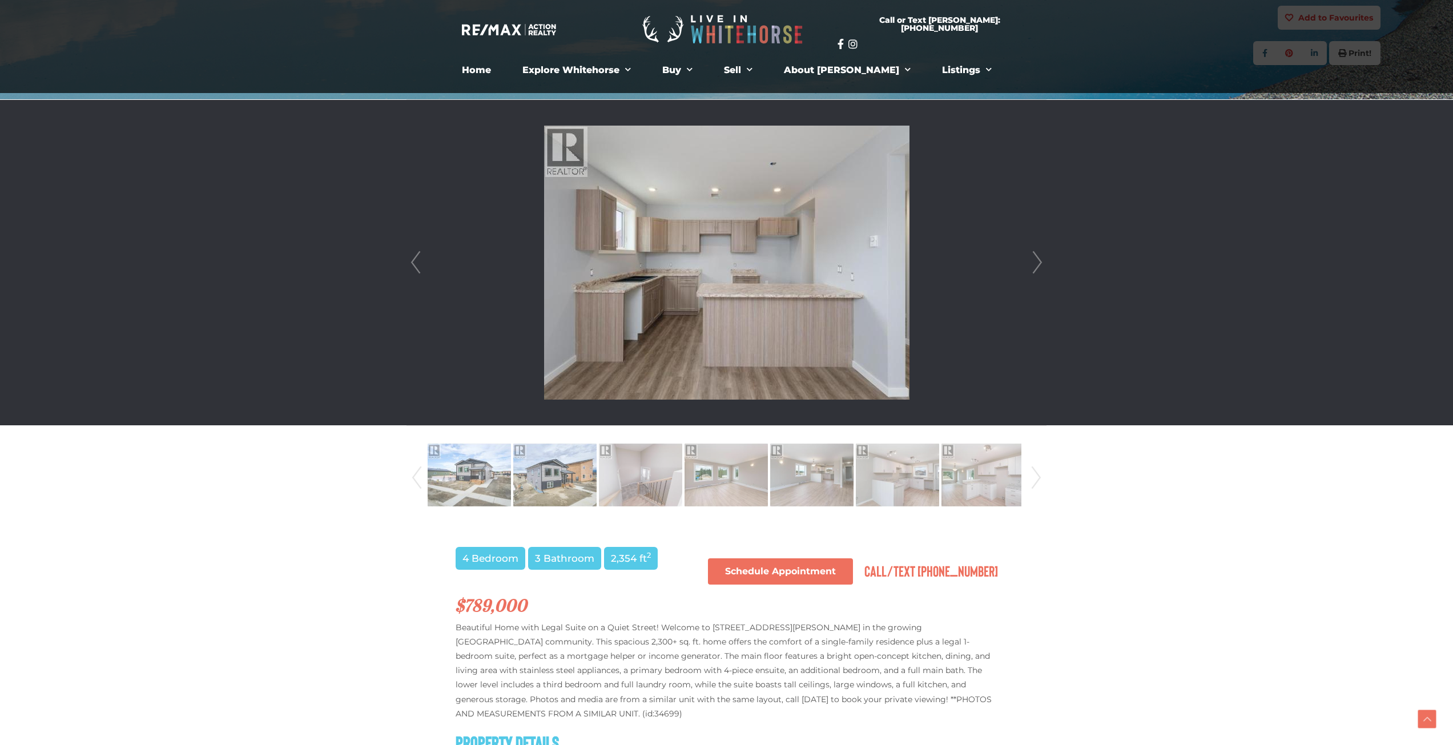
click at [1039, 261] on link "Next" at bounding box center [1036, 262] width 17 height 325
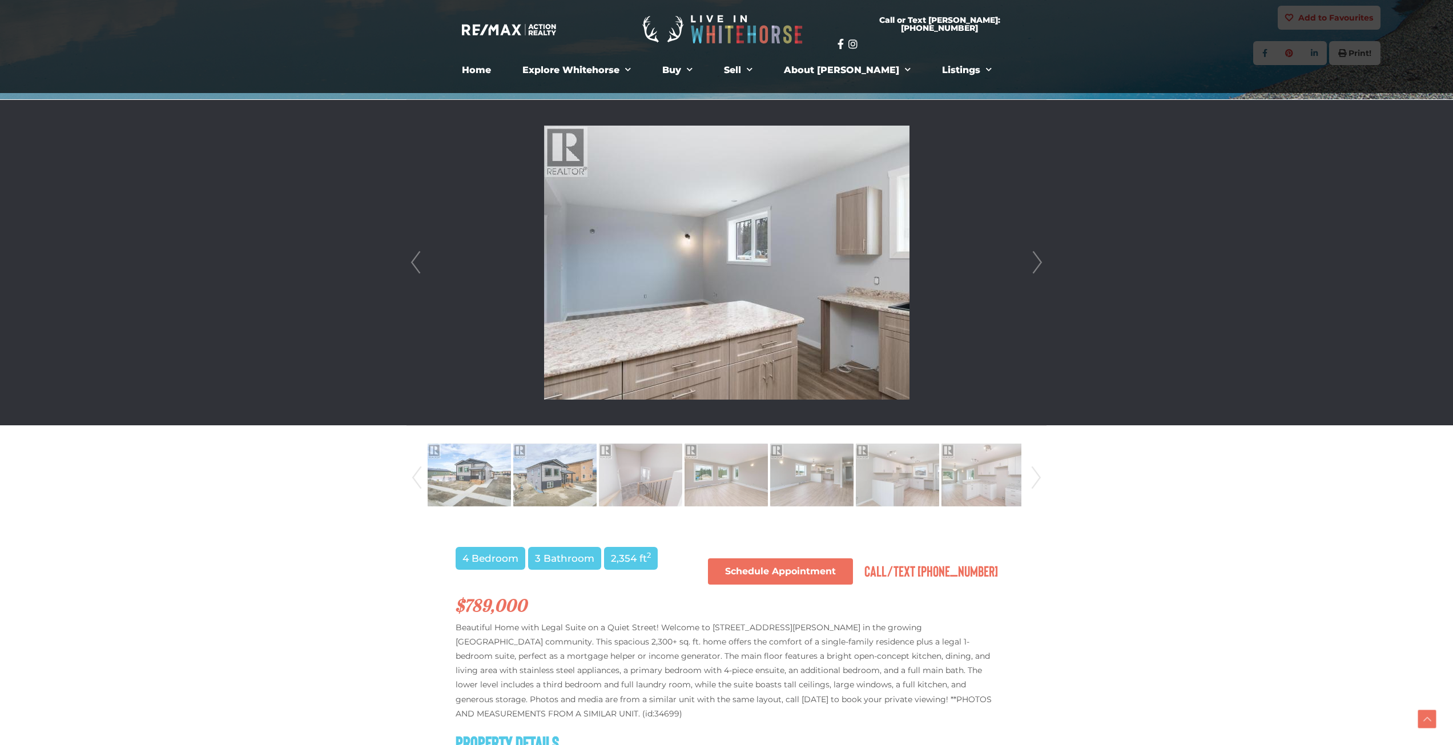
click at [1039, 261] on link "Next" at bounding box center [1036, 262] width 17 height 325
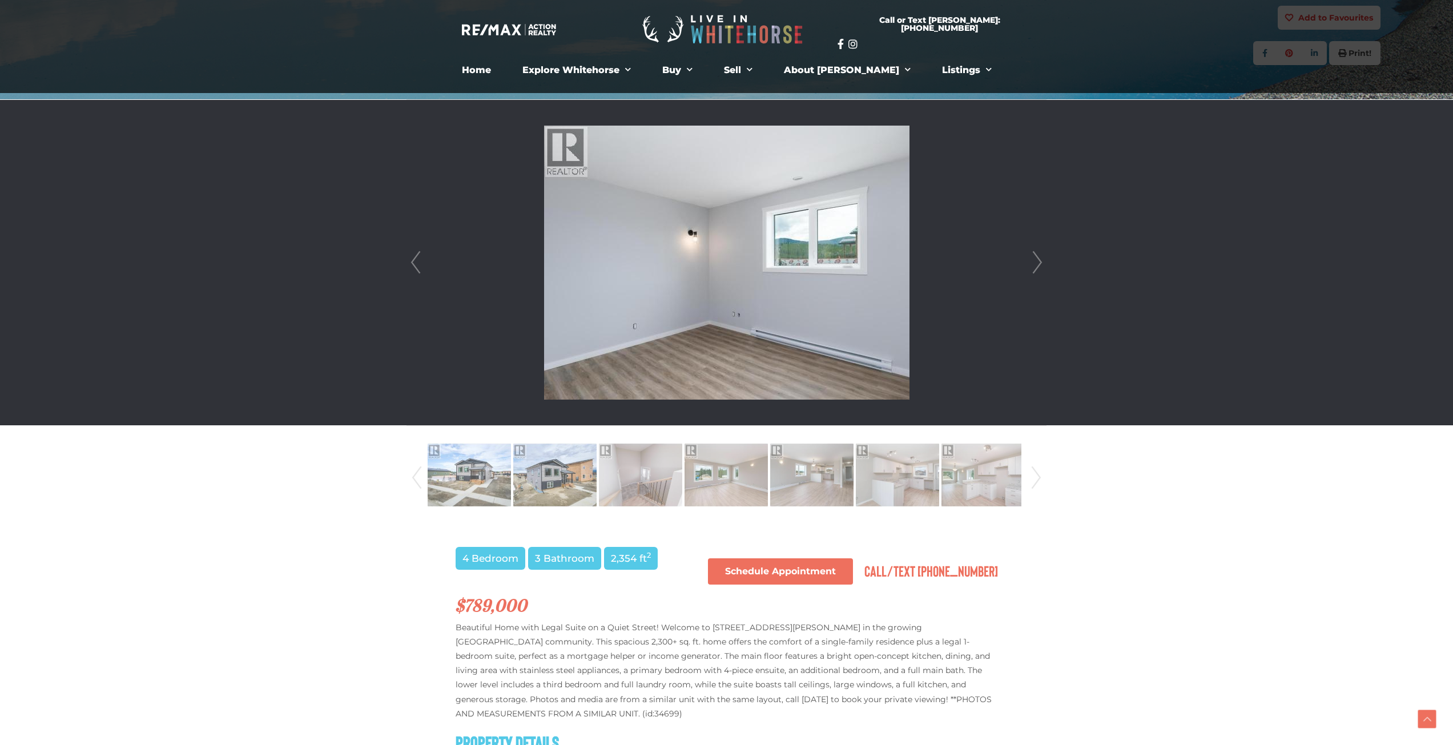
click at [1039, 261] on link "Next" at bounding box center [1036, 262] width 17 height 325
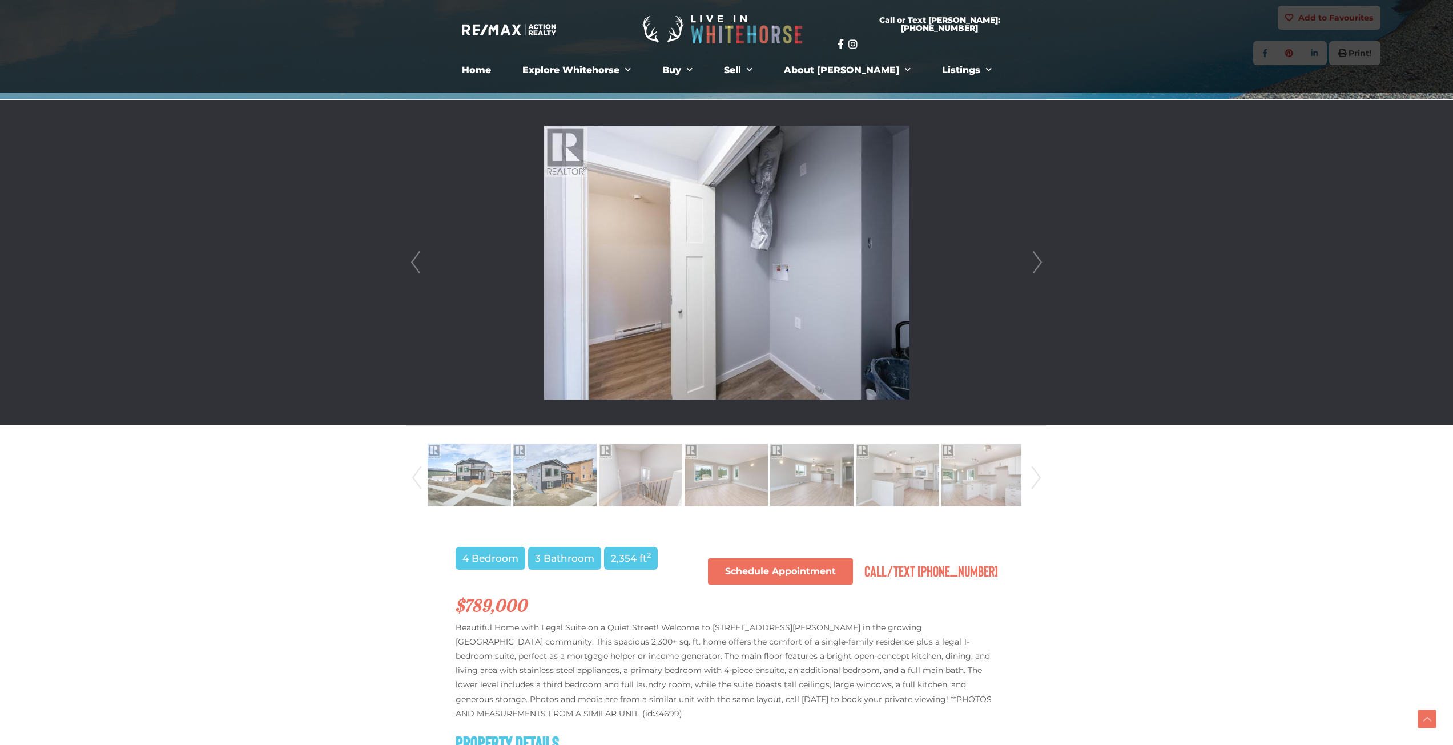
click at [1039, 261] on link "Next" at bounding box center [1036, 262] width 17 height 325
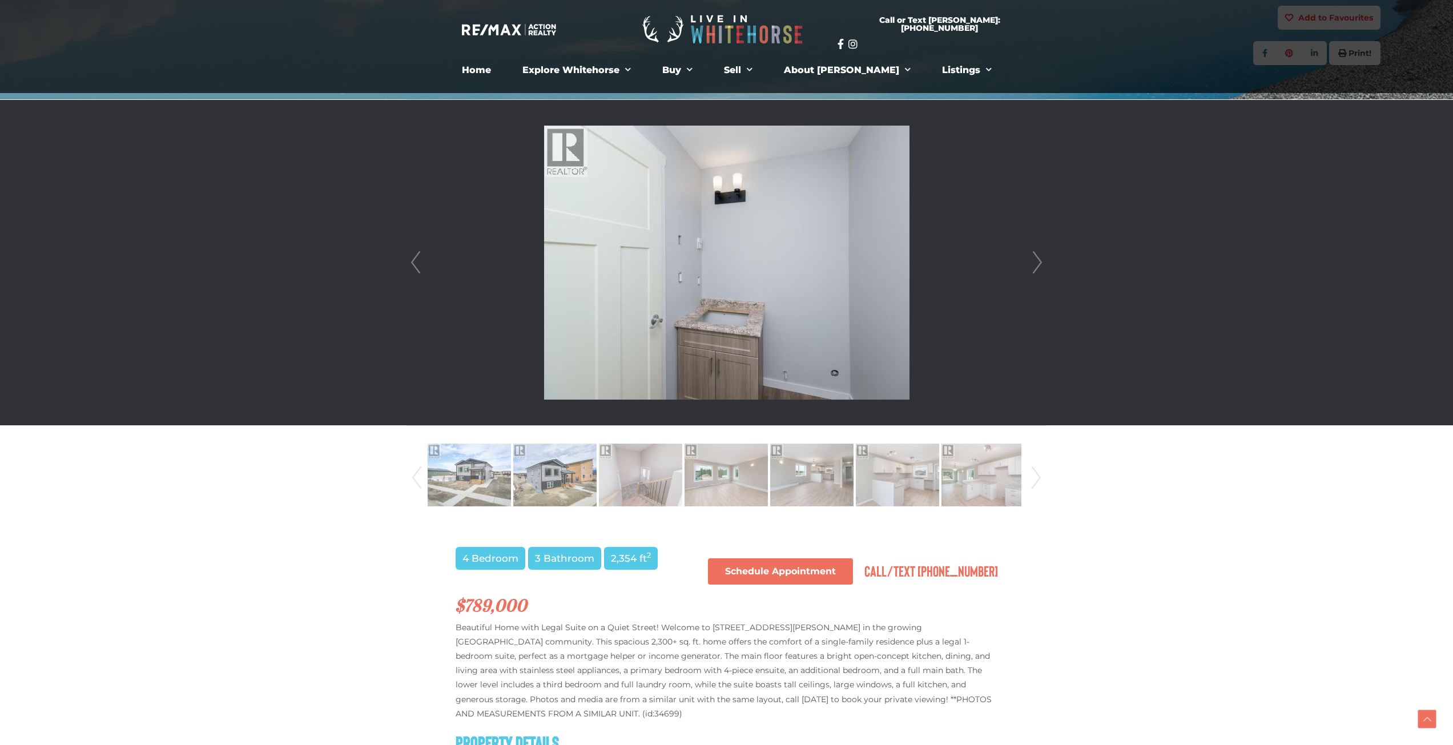
click at [1039, 261] on link "Next" at bounding box center [1036, 262] width 17 height 325
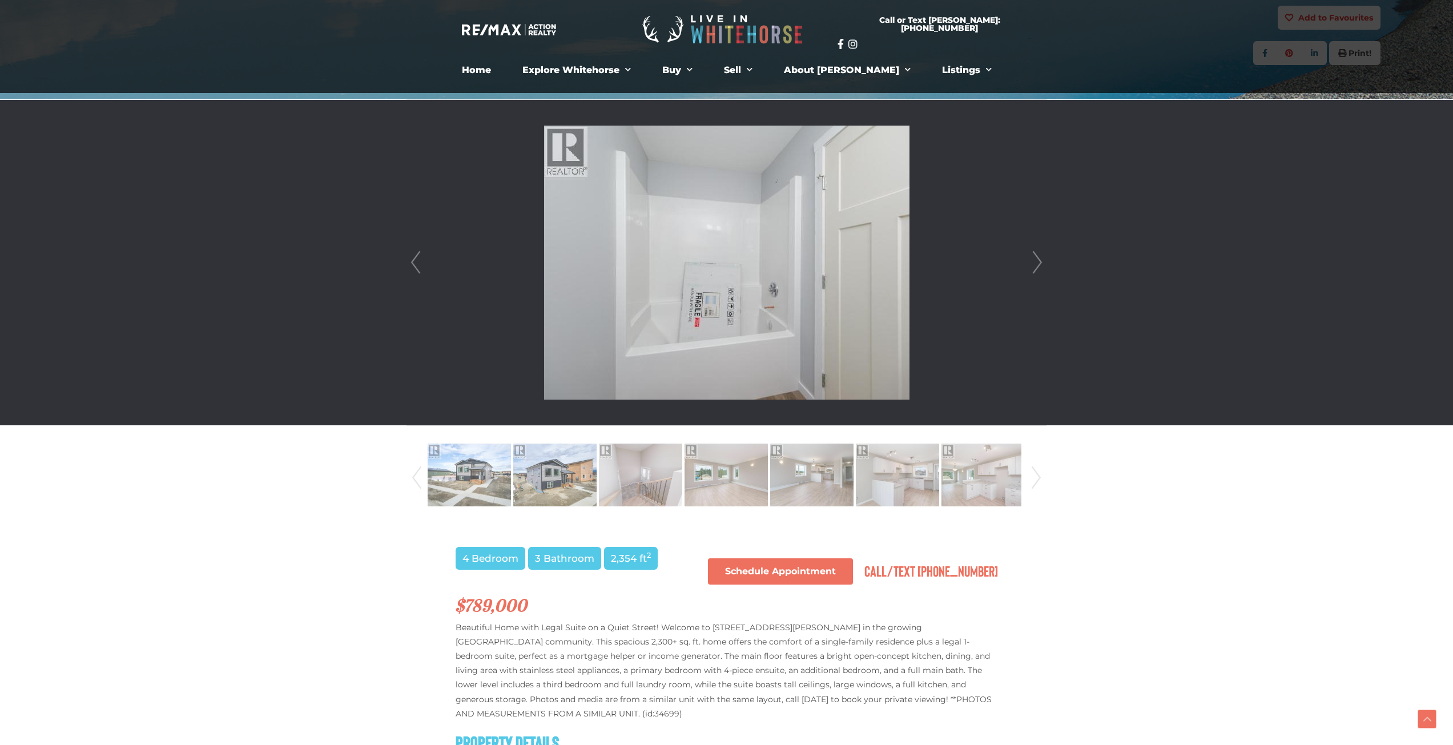
click at [1039, 261] on link "Next" at bounding box center [1036, 262] width 17 height 325
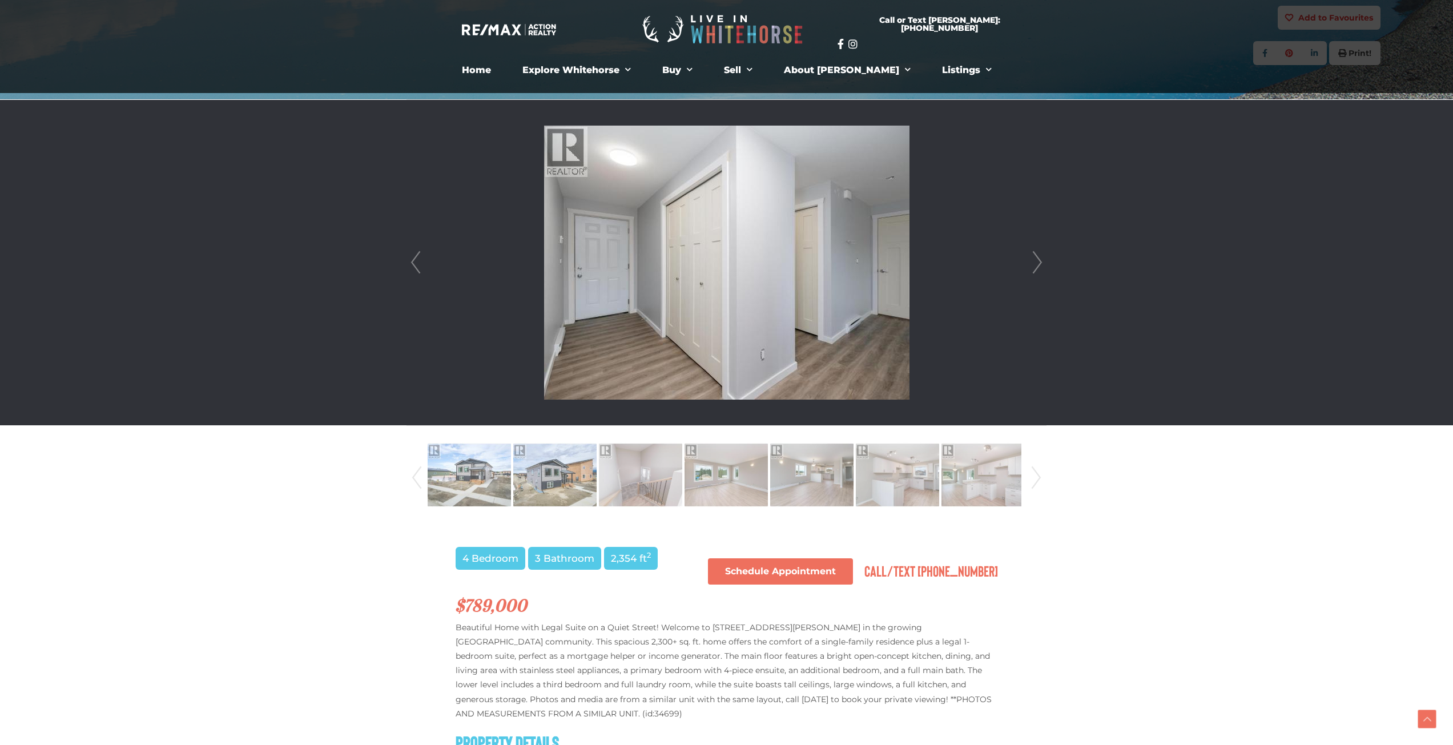
click at [1039, 261] on link "Next" at bounding box center [1036, 262] width 17 height 325
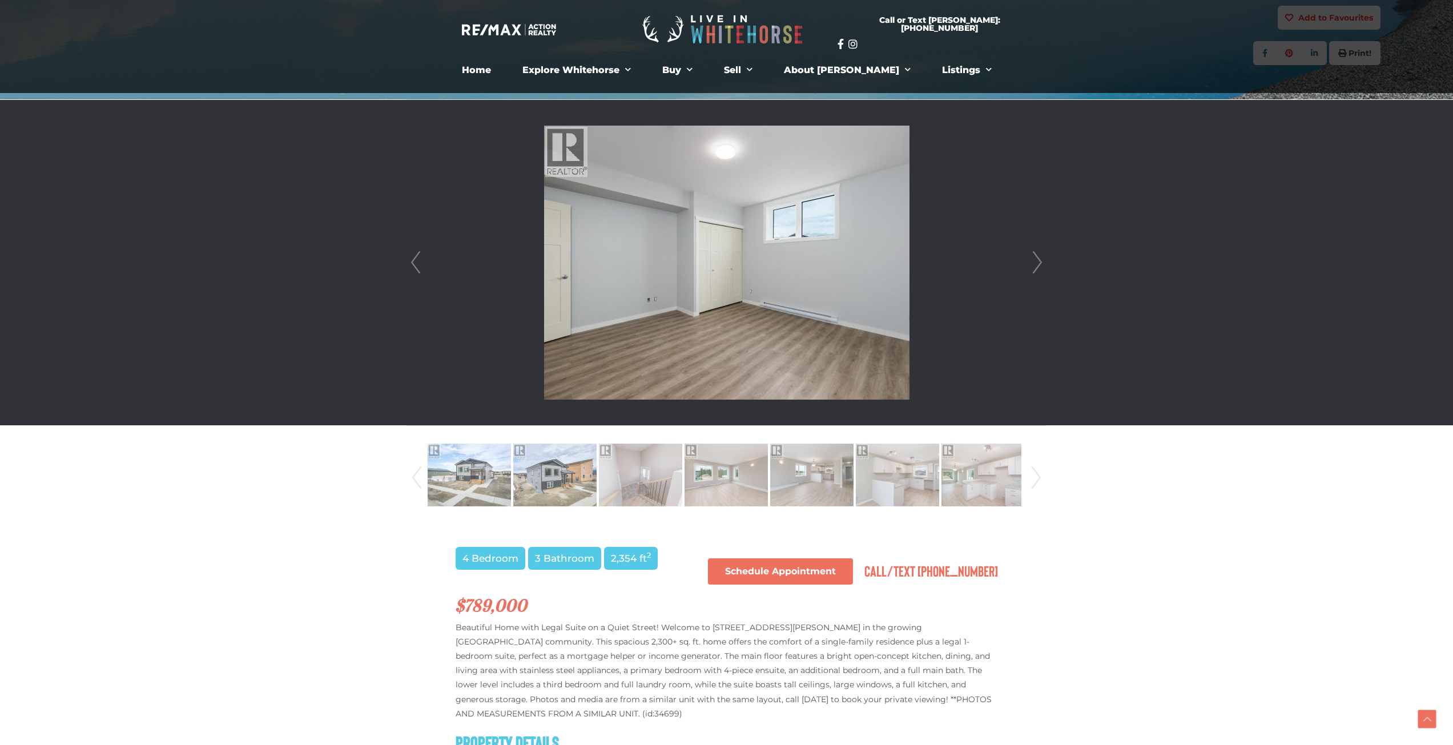
click at [1039, 261] on link "Next" at bounding box center [1036, 262] width 17 height 325
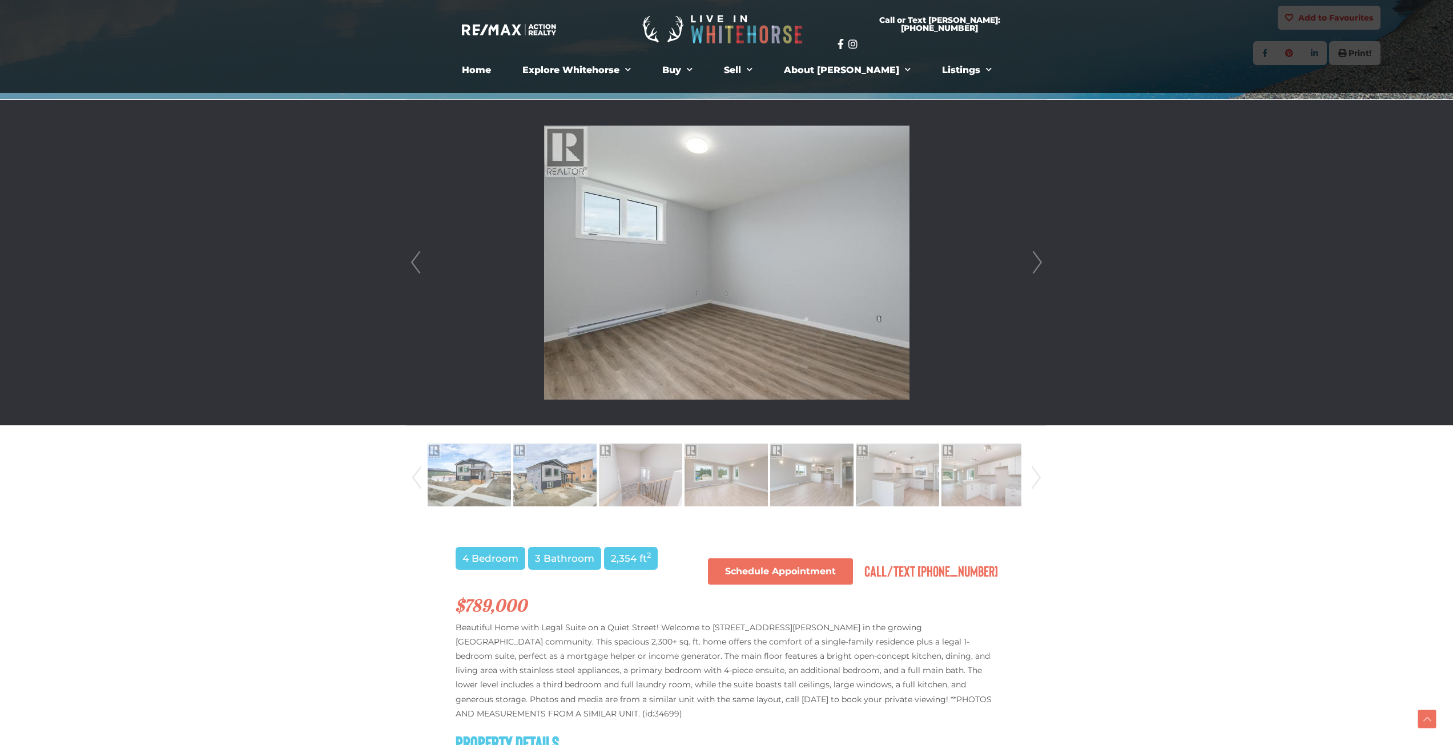
click at [1039, 261] on link "Next" at bounding box center [1036, 262] width 17 height 325
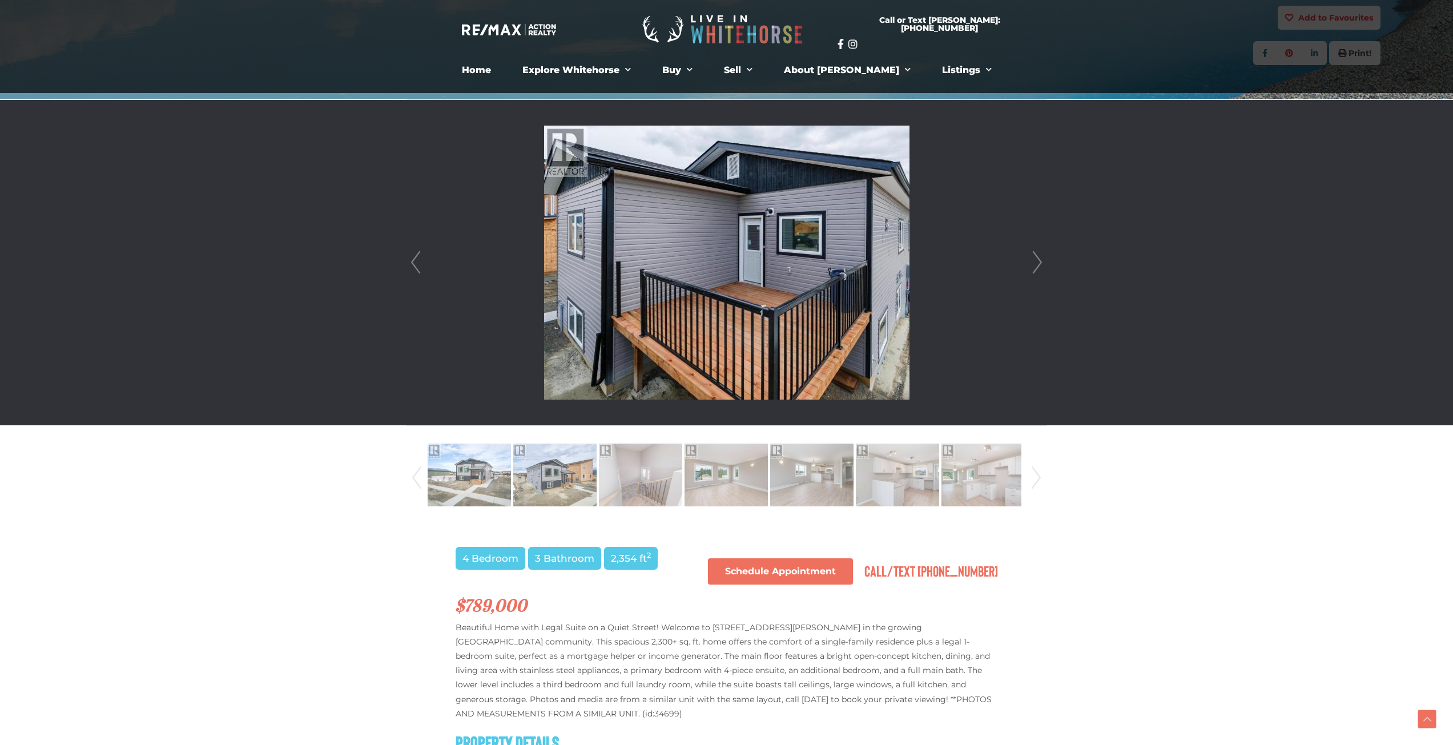
click at [1039, 261] on link "Next" at bounding box center [1036, 262] width 17 height 325
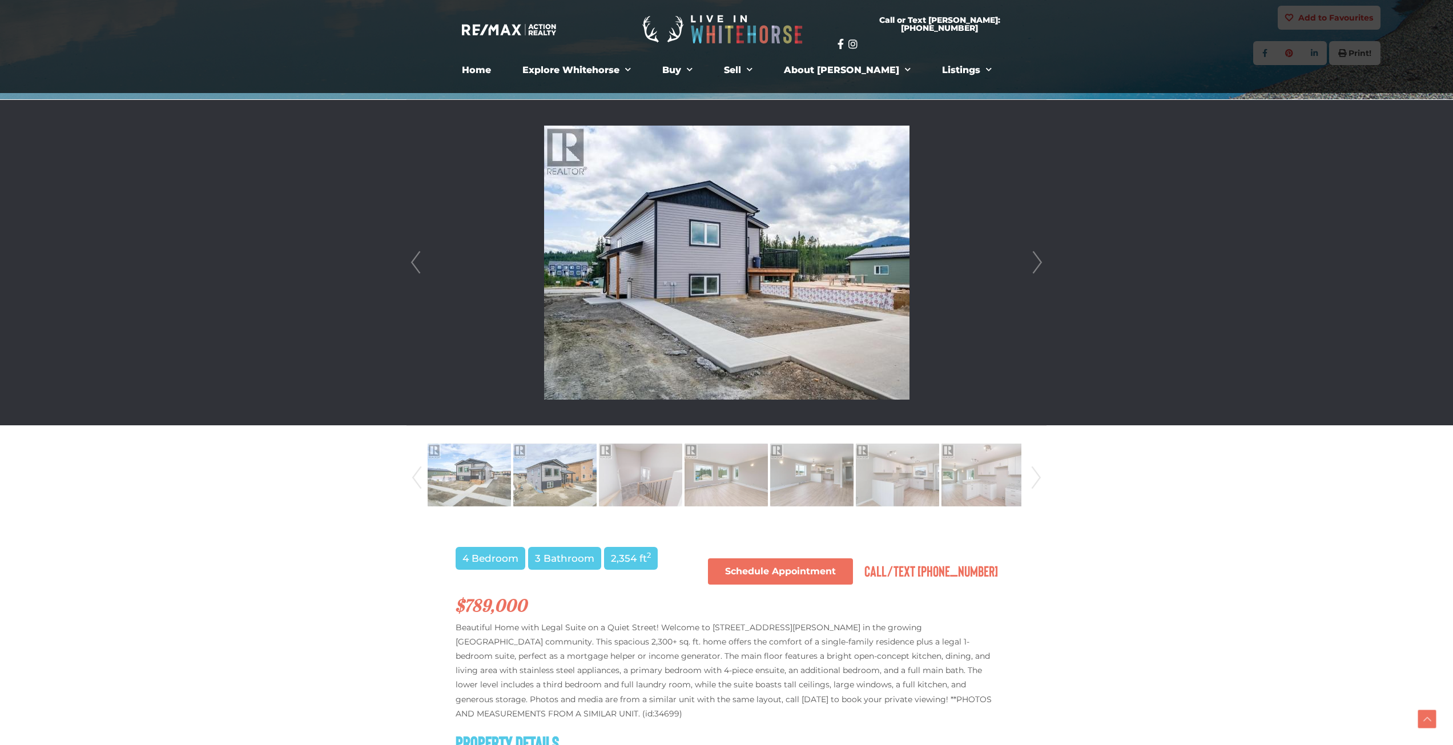
click at [1039, 261] on link "Next" at bounding box center [1036, 262] width 17 height 325
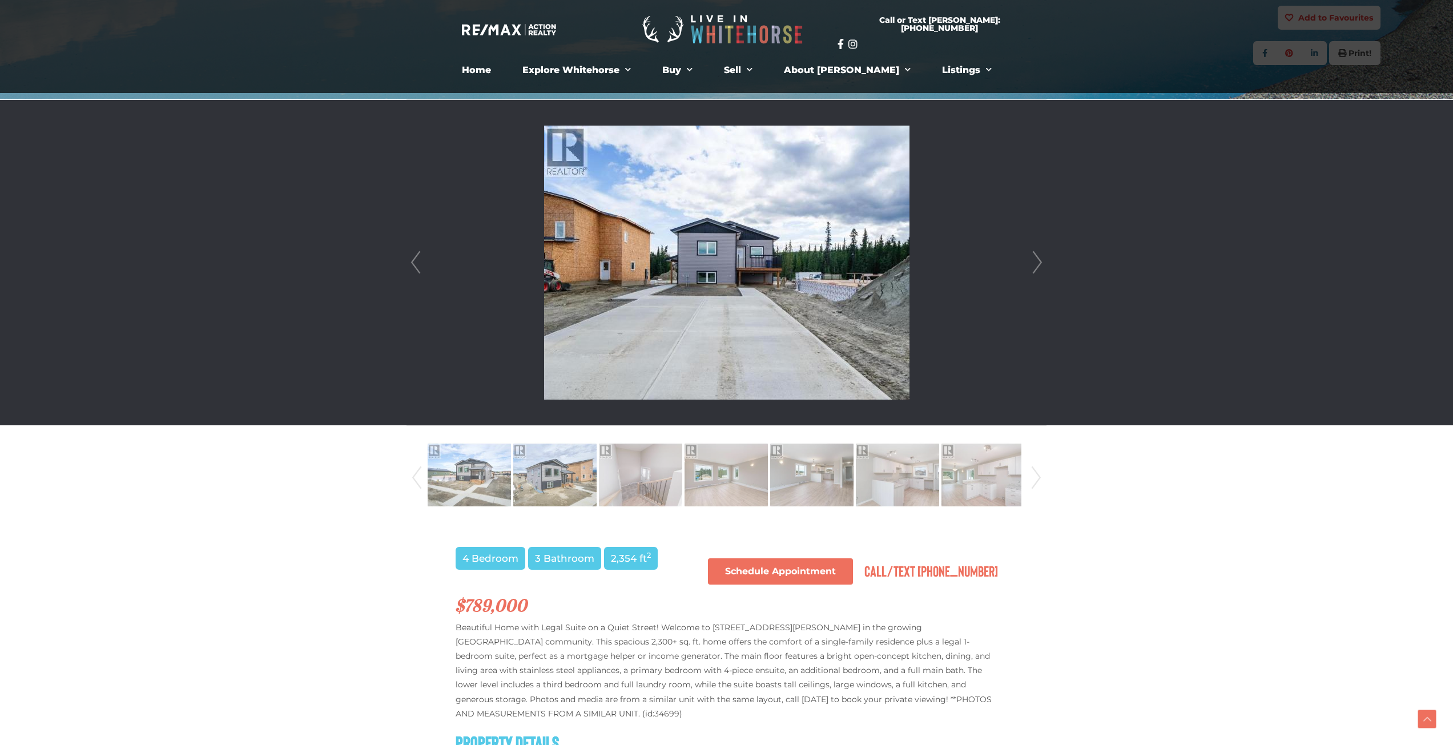
click at [1039, 261] on link "Next" at bounding box center [1036, 262] width 17 height 325
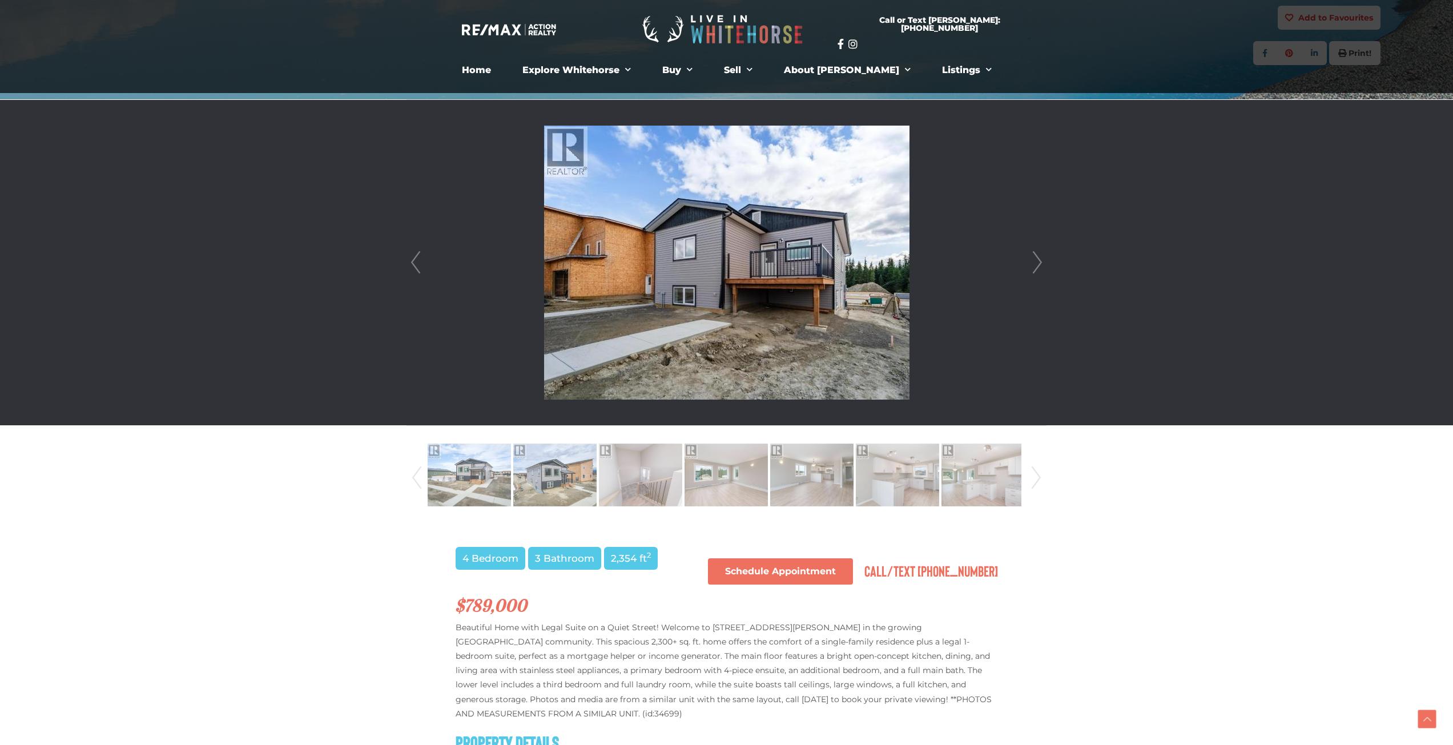
click at [1039, 261] on link "Next" at bounding box center [1036, 262] width 17 height 325
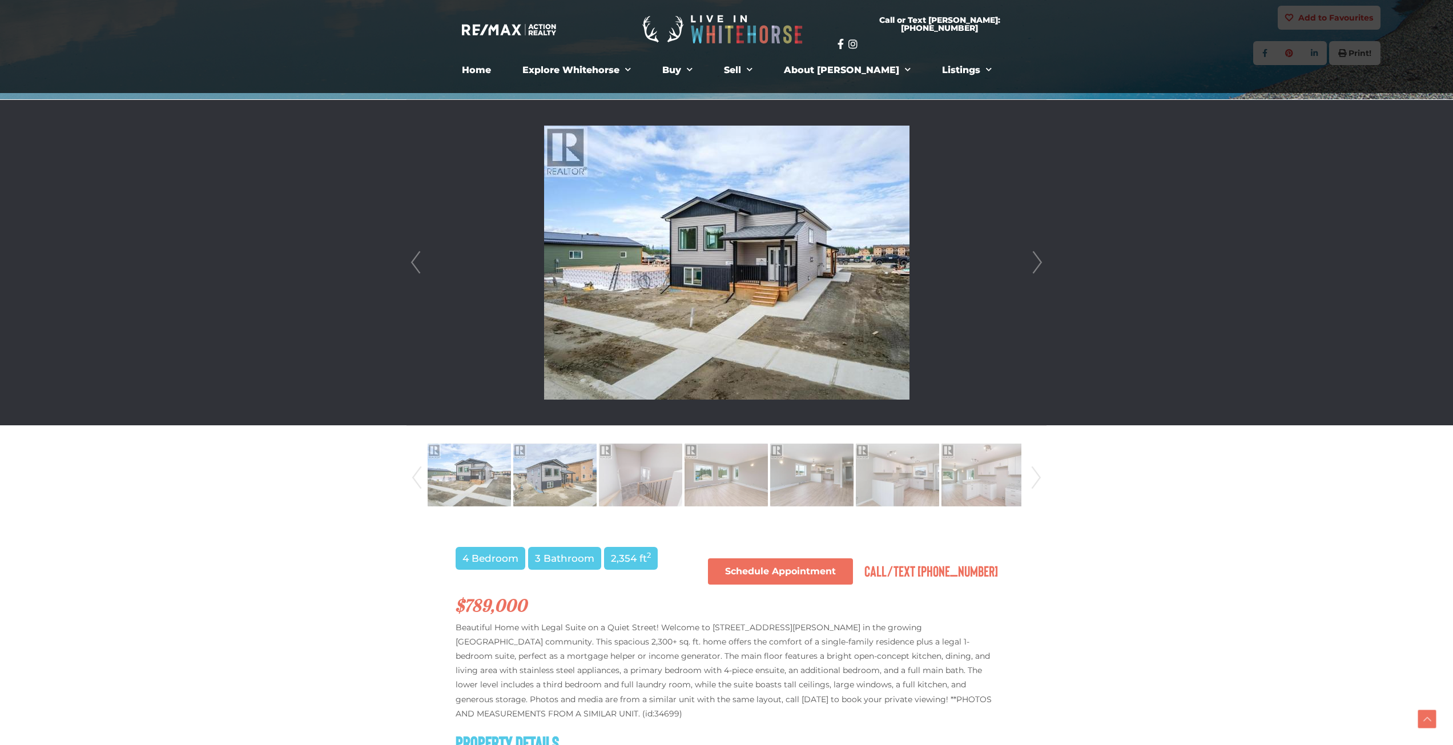
click at [1039, 261] on link "Next" at bounding box center [1036, 262] width 17 height 325
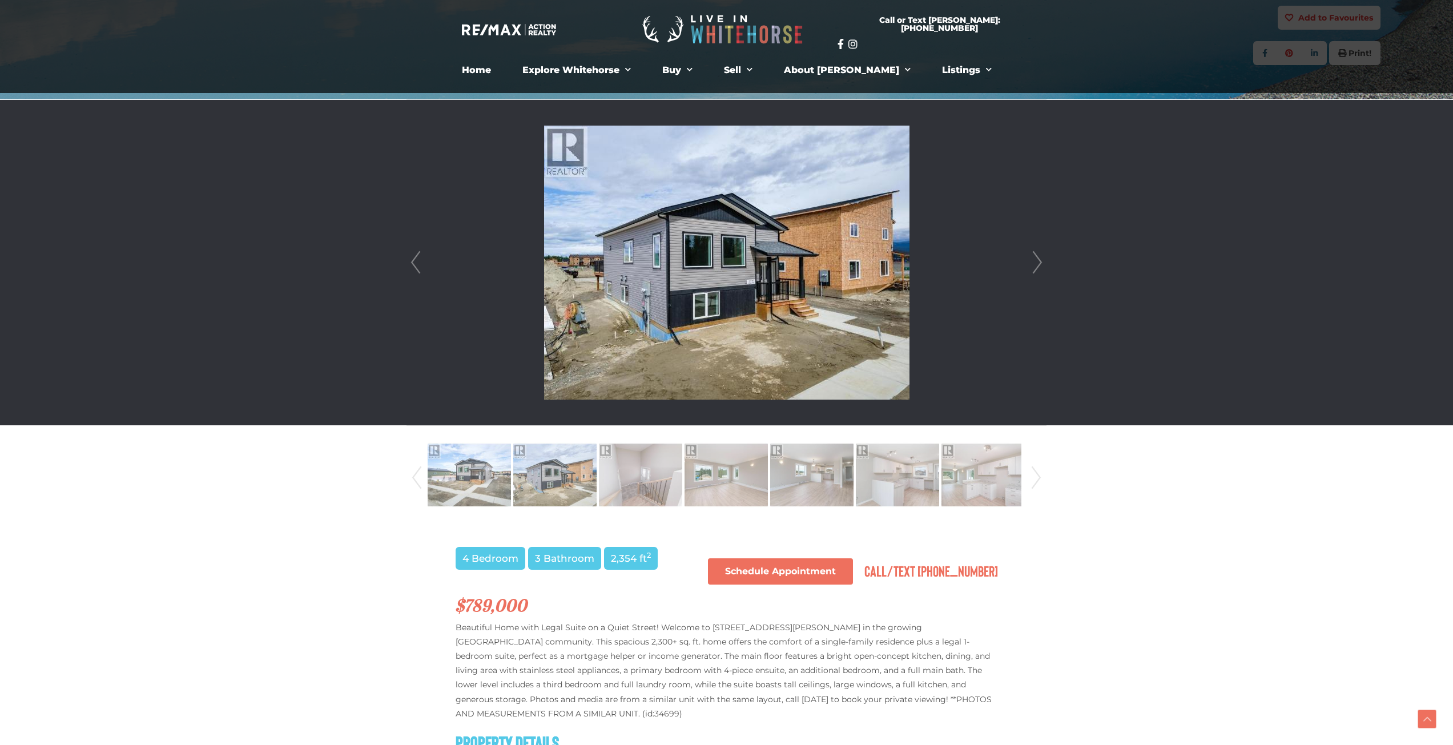
click at [1039, 261] on link "Next" at bounding box center [1036, 262] width 17 height 325
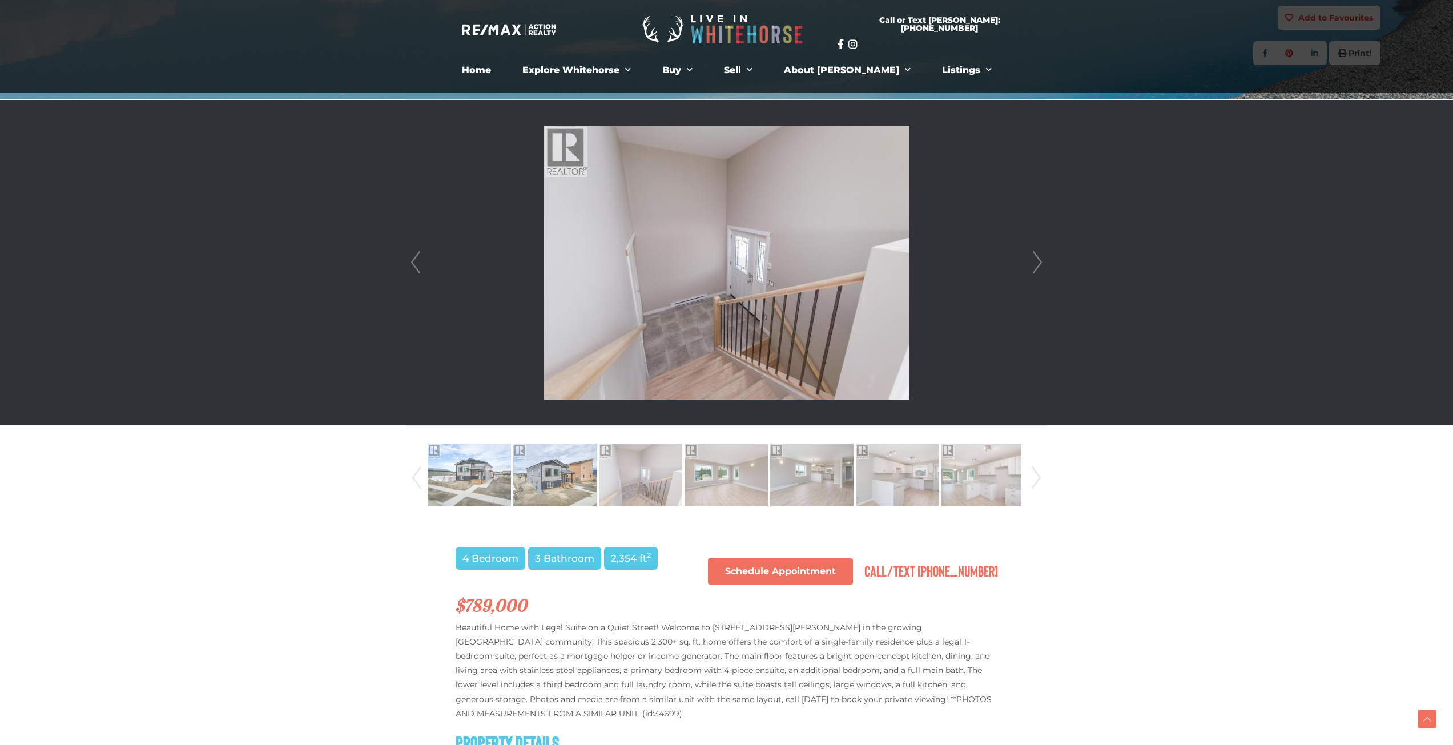
click at [1039, 261] on link "Next" at bounding box center [1036, 262] width 17 height 325
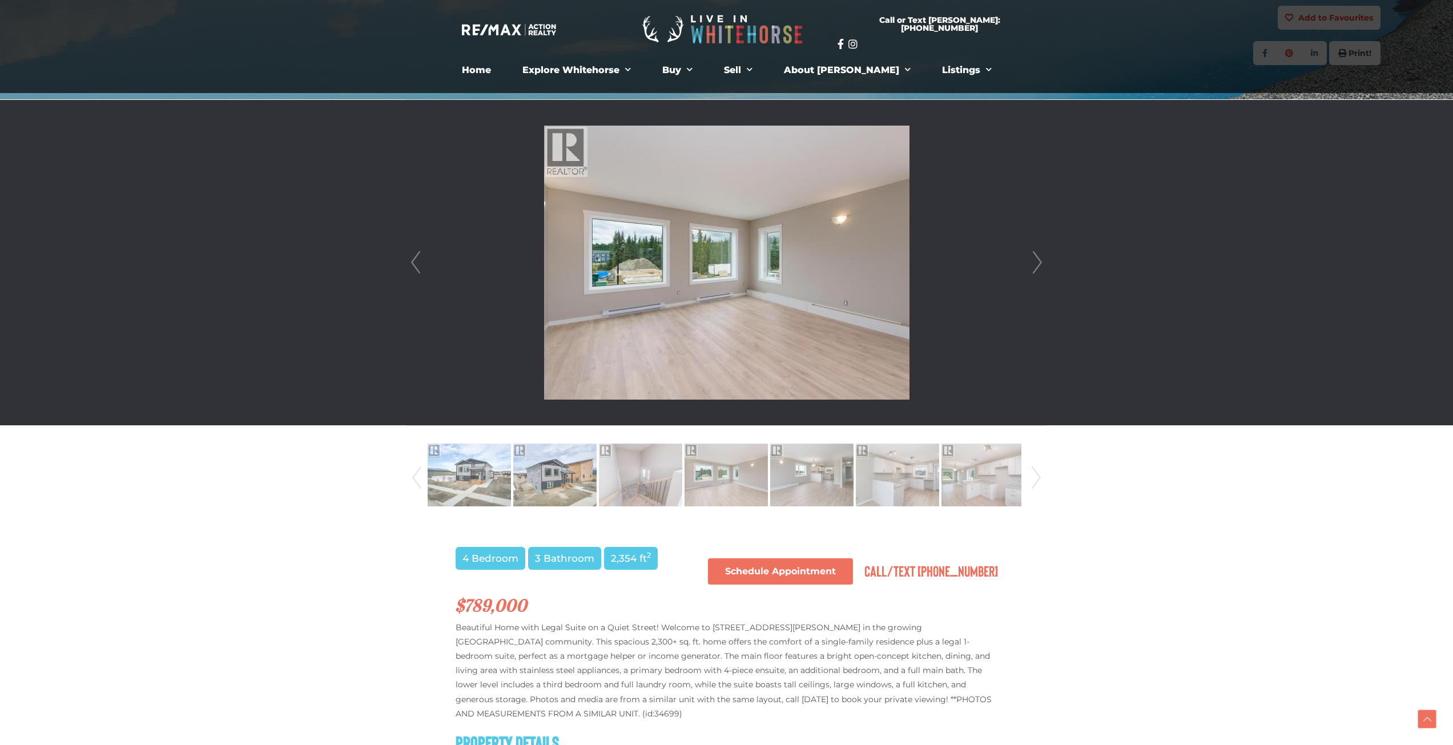
click at [1039, 261] on link "Next" at bounding box center [1036, 262] width 17 height 325
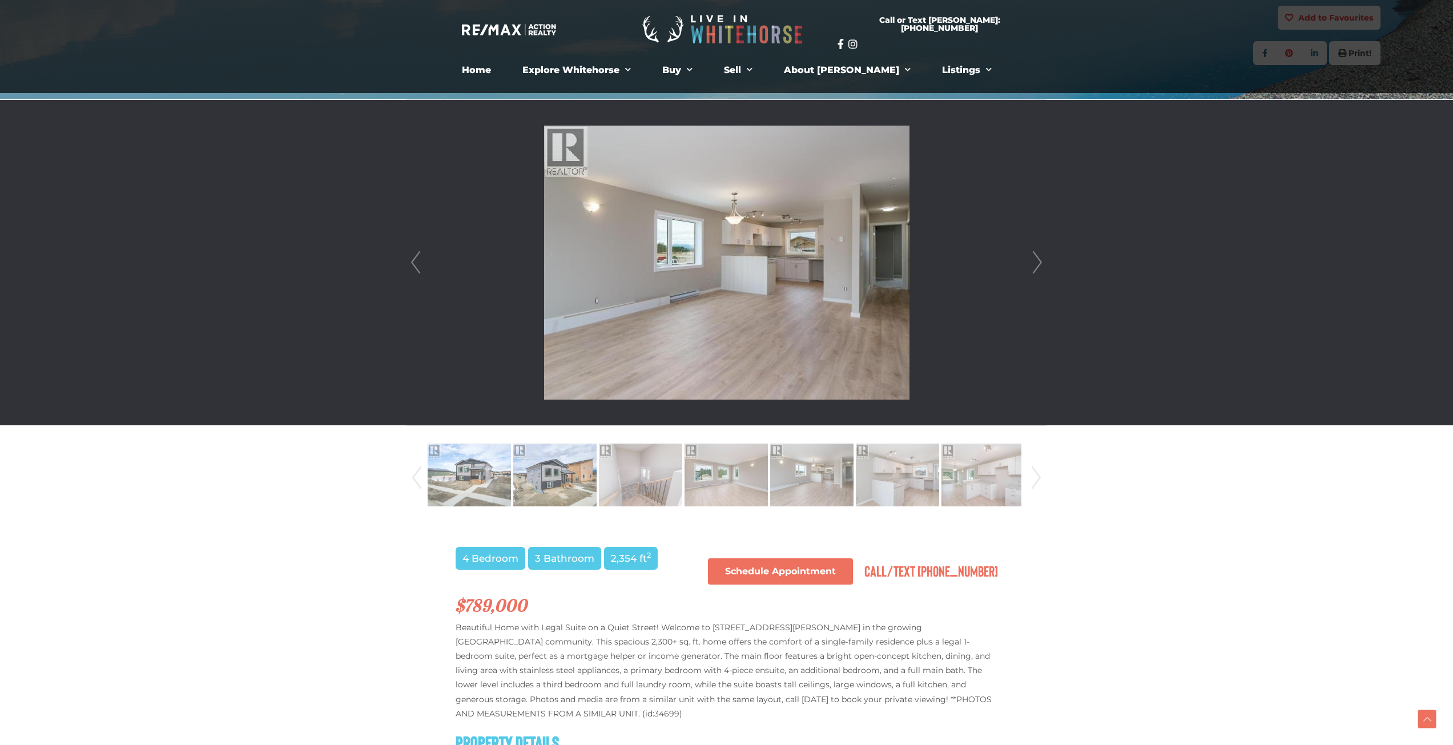
click at [1039, 261] on link "Next" at bounding box center [1036, 262] width 17 height 325
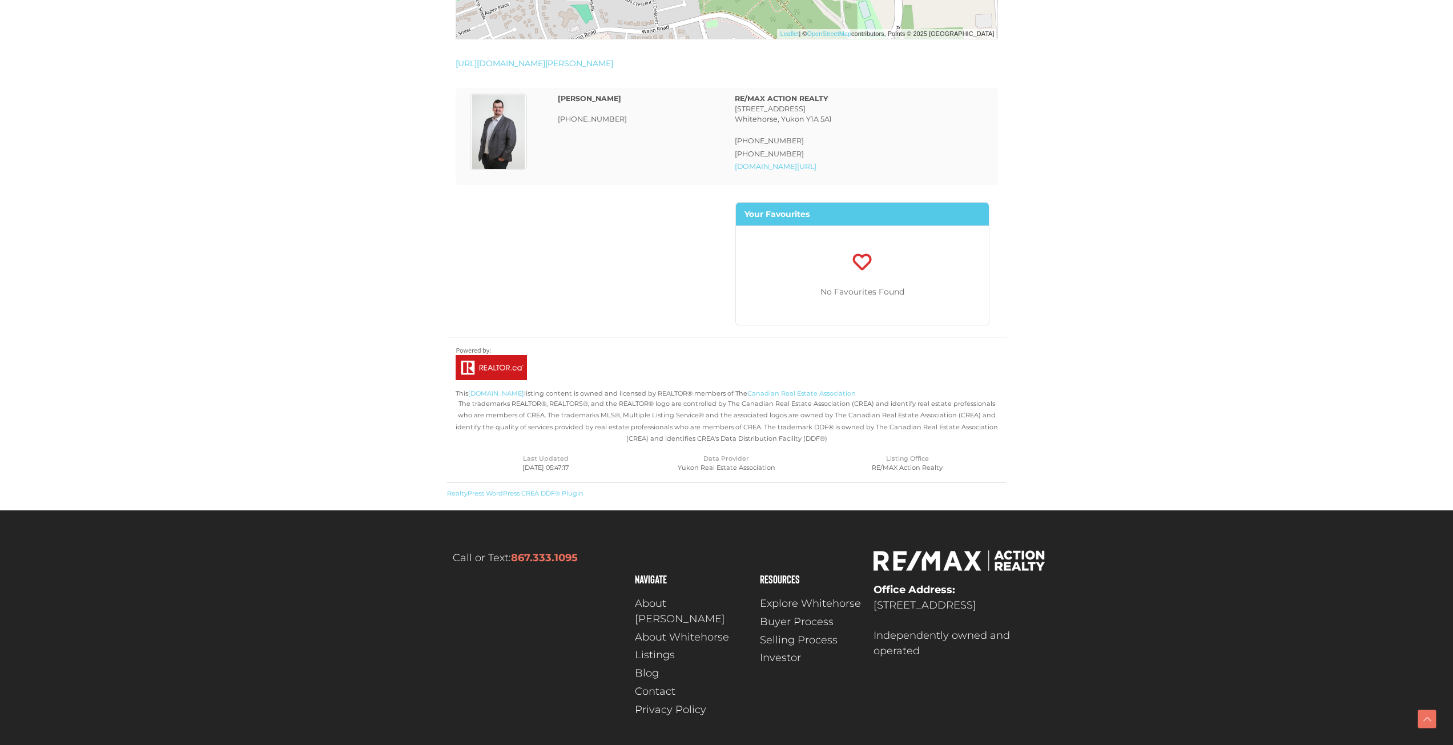
scroll to position [2348, 0]
